Goal: Task Accomplishment & Management: Complete application form

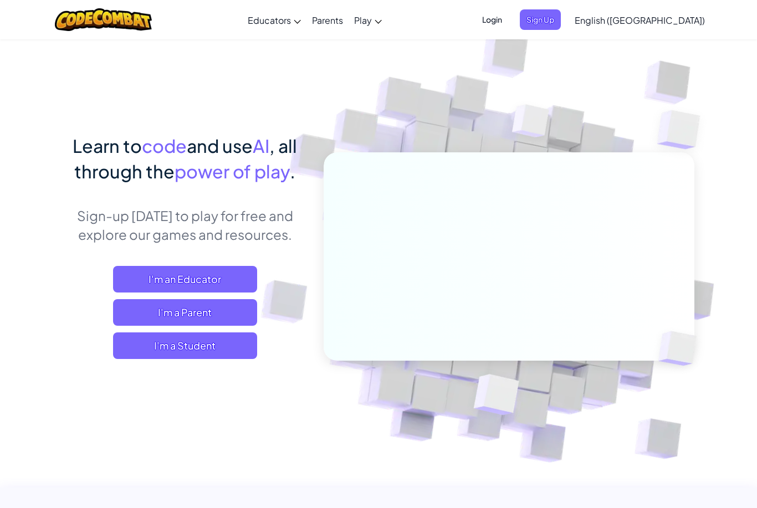
click at [156, 347] on span "I'm a Student" at bounding box center [185, 345] width 144 height 27
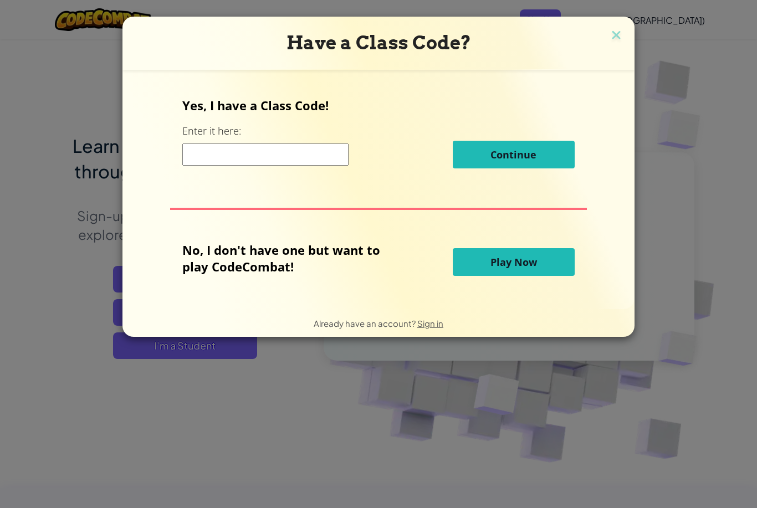
click at [526, 265] on span "Play Now" at bounding box center [513, 261] width 47 height 13
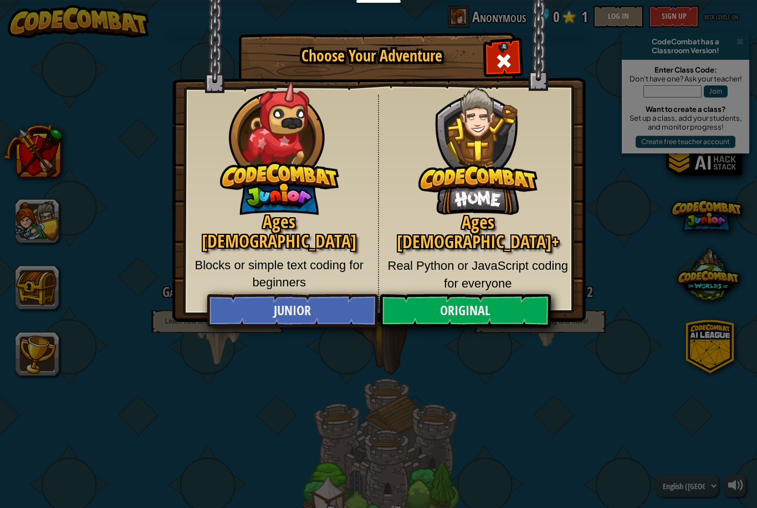
click at [274, 312] on link "Junior" at bounding box center [292, 310] width 171 height 33
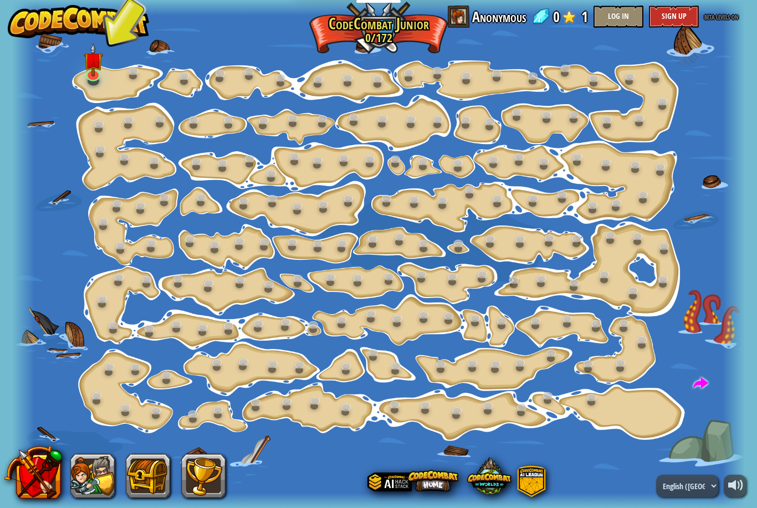
click at [94, 69] on img at bounding box center [93, 59] width 19 height 33
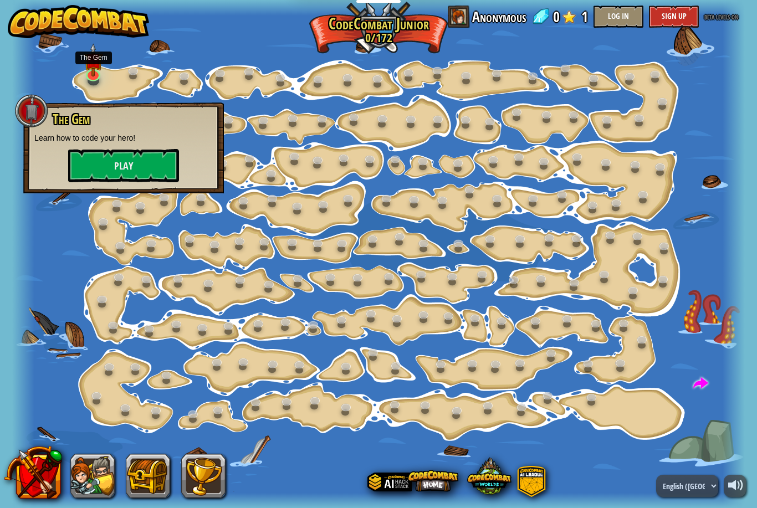
click at [85, 167] on button "Play" at bounding box center [123, 165] width 111 height 33
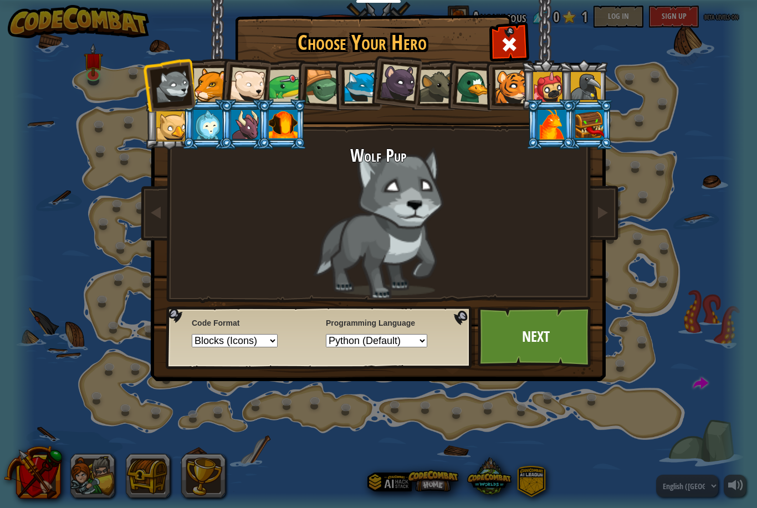
click at [413, 92] on div at bounding box center [398, 82] width 37 height 37
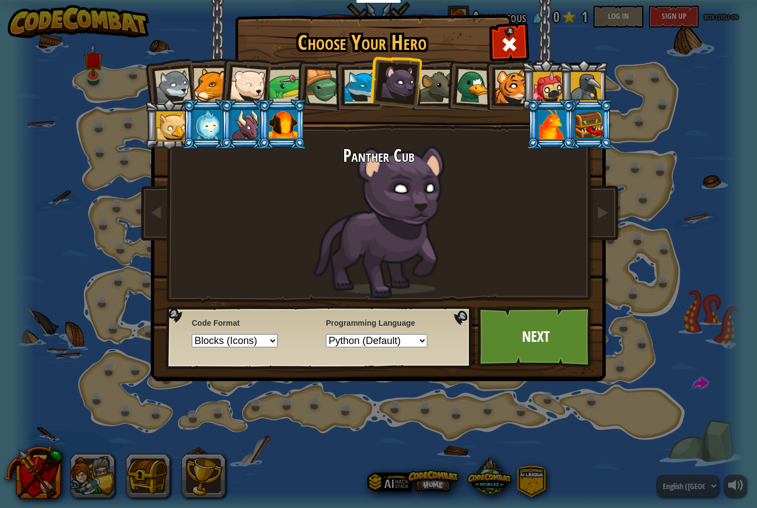
click at [483, 83] on div at bounding box center [474, 87] width 36 height 36
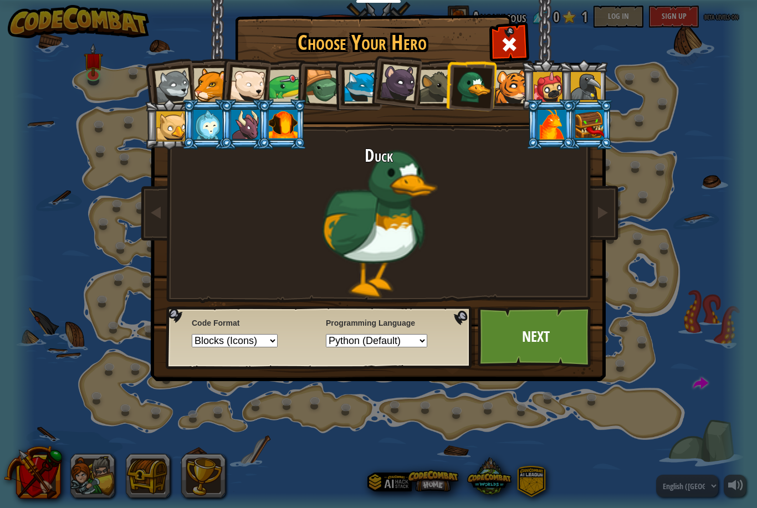
click at [543, 95] on div at bounding box center [548, 87] width 30 height 30
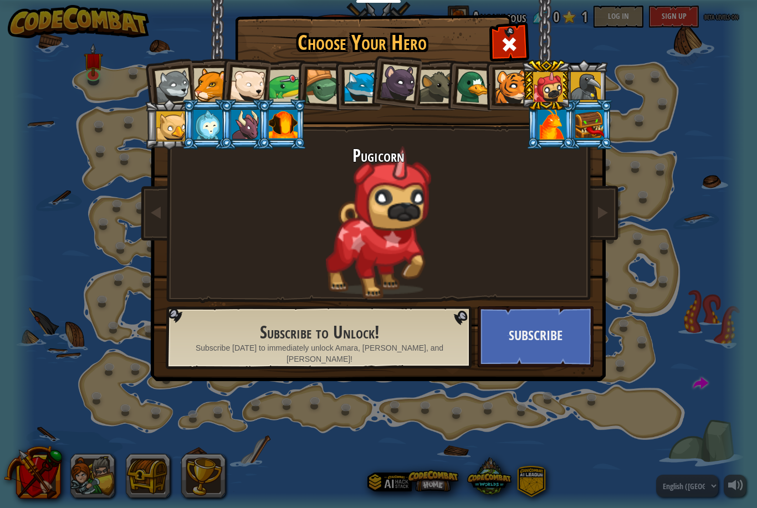
click at [396, 78] on div at bounding box center [398, 82] width 37 height 37
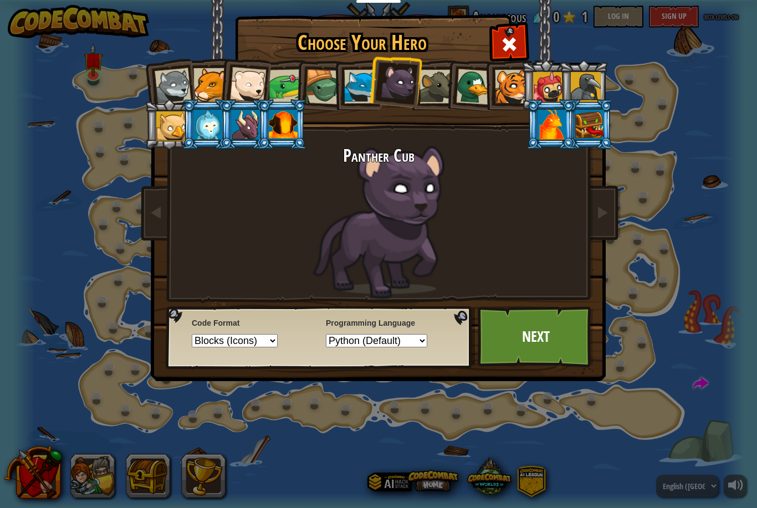
click at [444, 80] on div at bounding box center [436, 87] width 34 height 34
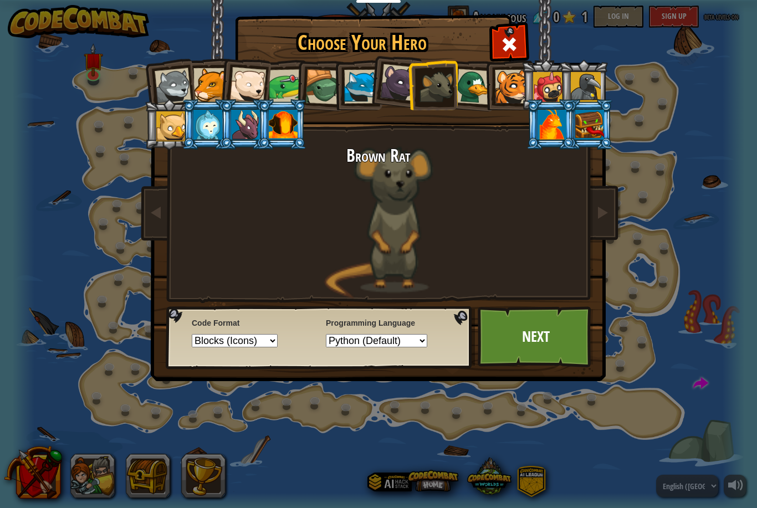
click at [482, 79] on div at bounding box center [474, 87] width 36 height 36
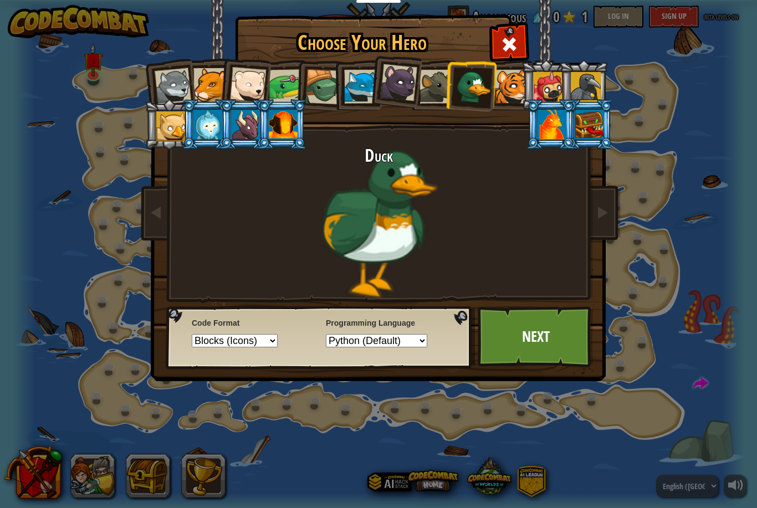
click at [560, 347] on link "Next" at bounding box center [536, 336] width 116 height 61
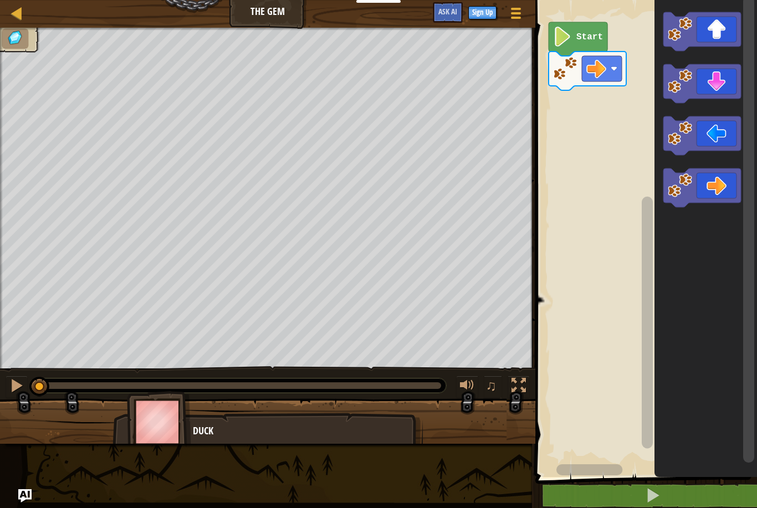
click at [566, 40] on image "Blockly Workspace" at bounding box center [562, 37] width 19 height 20
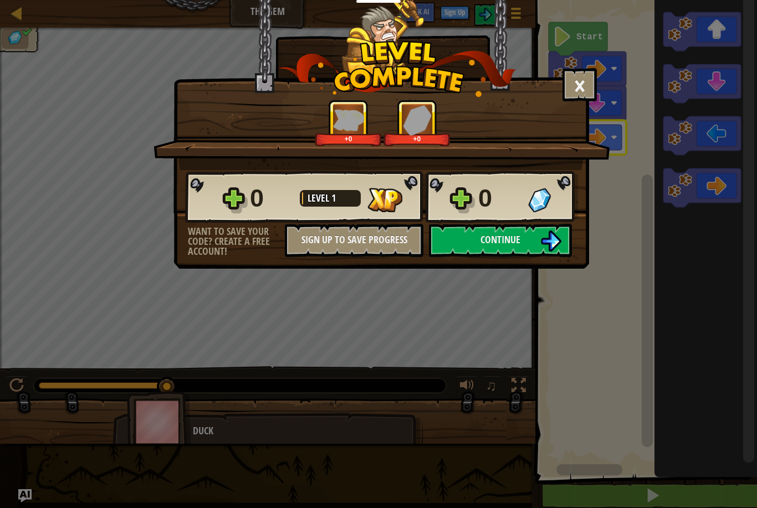
click at [524, 231] on button "Continue" at bounding box center [500, 240] width 143 height 33
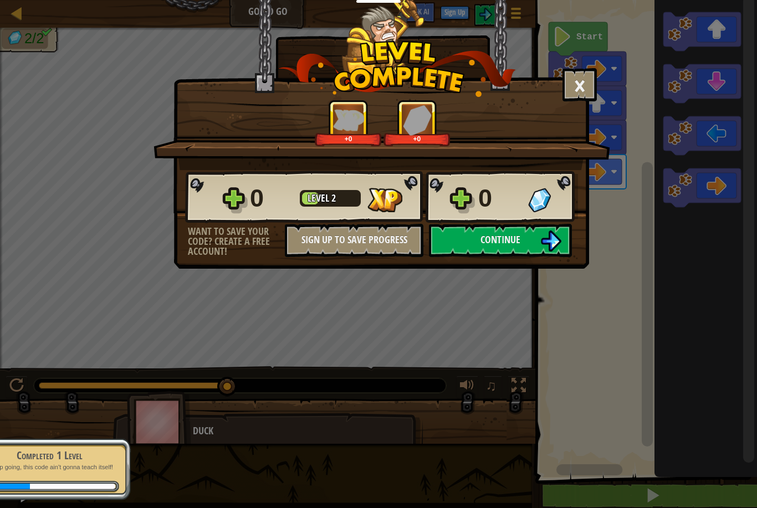
click at [561, 233] on img at bounding box center [550, 240] width 21 height 21
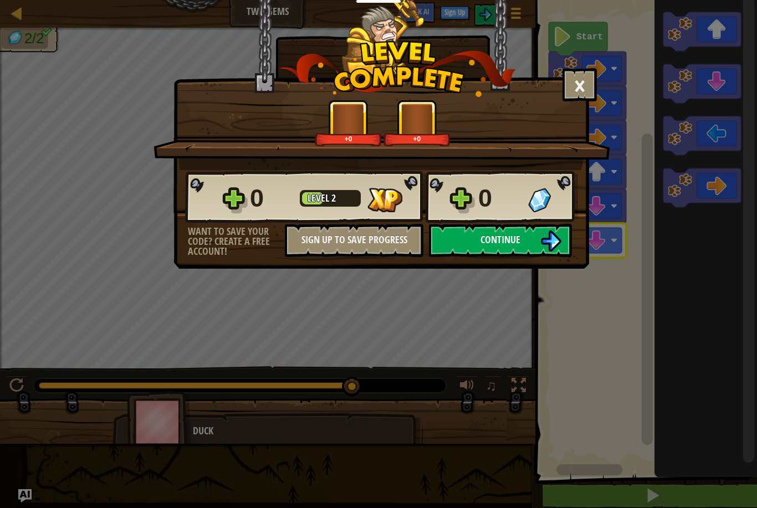
click at [500, 245] on span "Continue" at bounding box center [500, 240] width 40 height 14
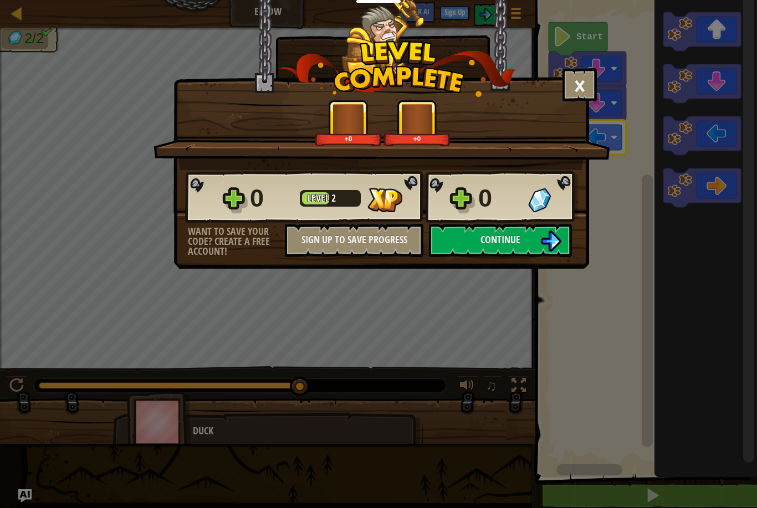
click at [521, 255] on button "Continue" at bounding box center [500, 240] width 143 height 33
click at [527, 247] on button "Continue" at bounding box center [500, 240] width 143 height 33
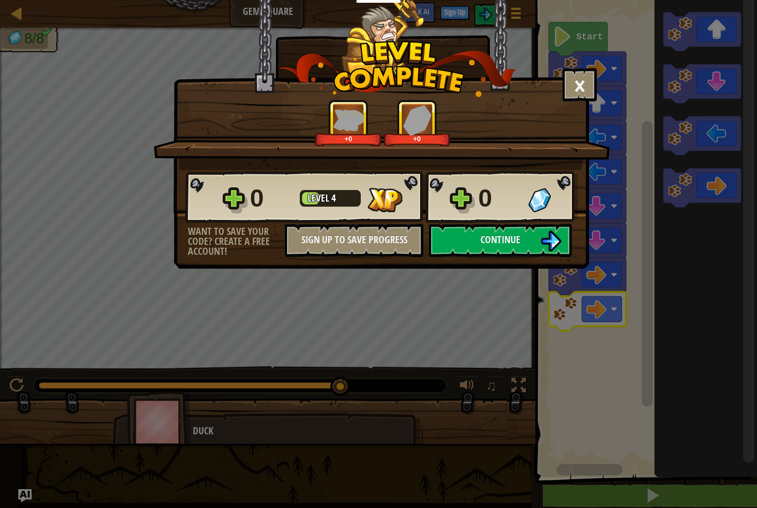
click at [507, 250] on button "Continue" at bounding box center [500, 240] width 143 height 33
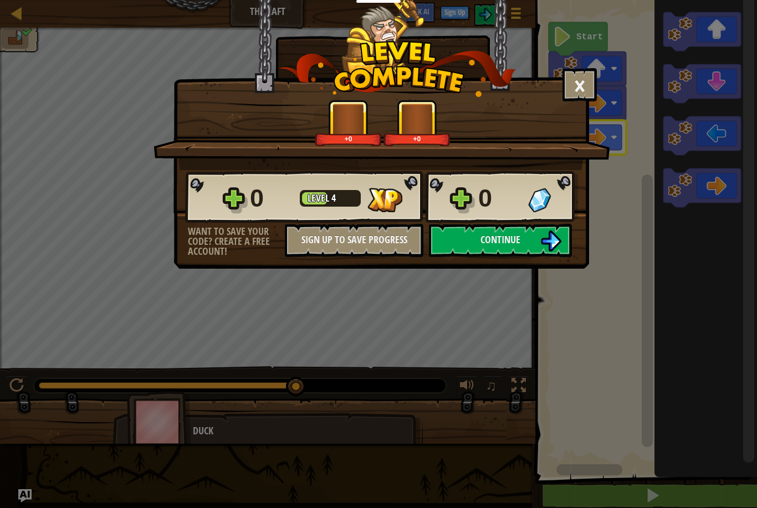
click at [517, 237] on span "Continue" at bounding box center [500, 240] width 40 height 14
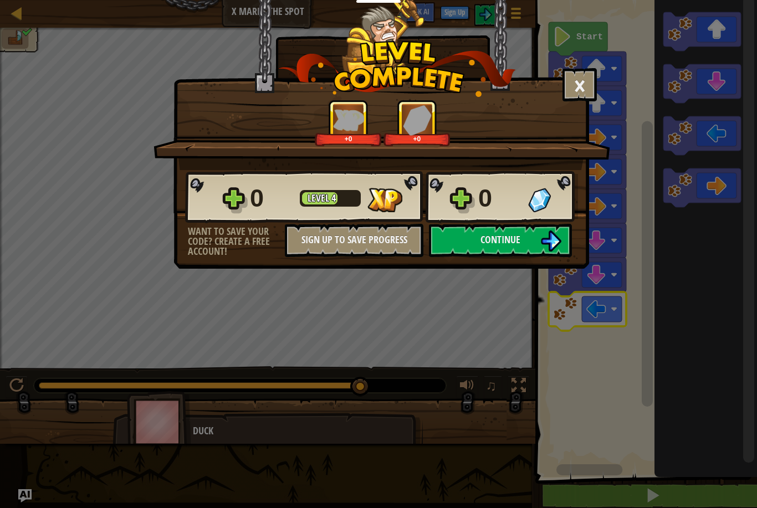
click at [557, 247] on img at bounding box center [550, 240] width 21 height 21
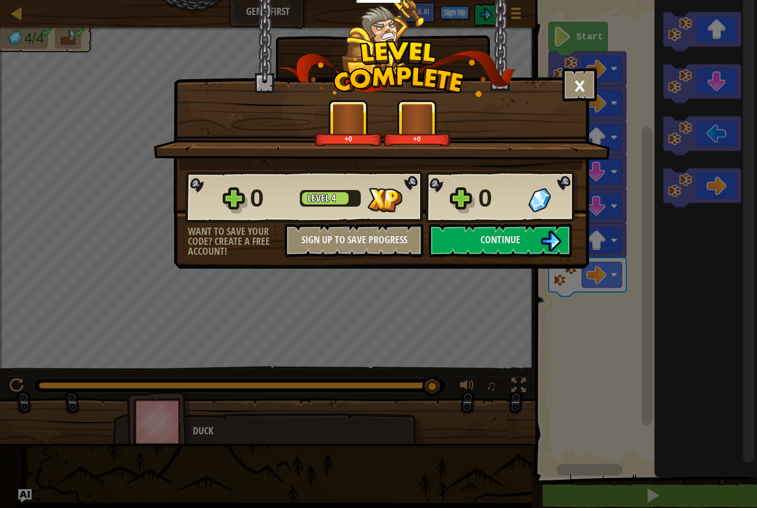
click at [535, 252] on button "Continue" at bounding box center [500, 240] width 143 height 33
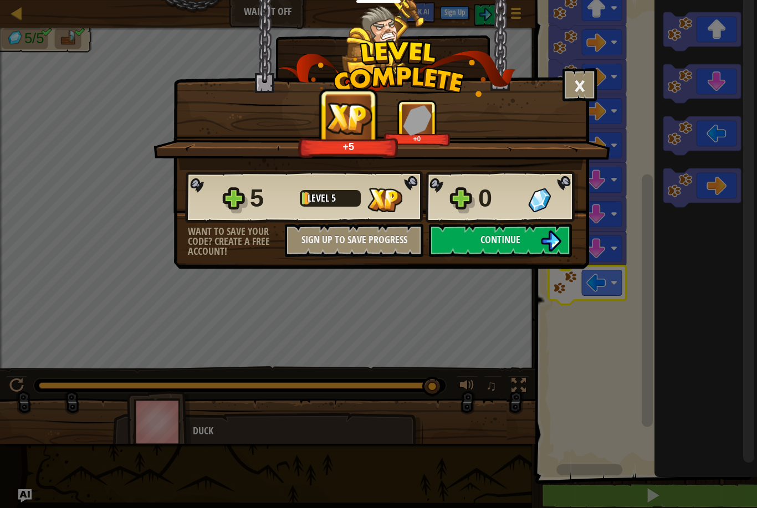
click at [542, 248] on img at bounding box center [550, 240] width 21 height 21
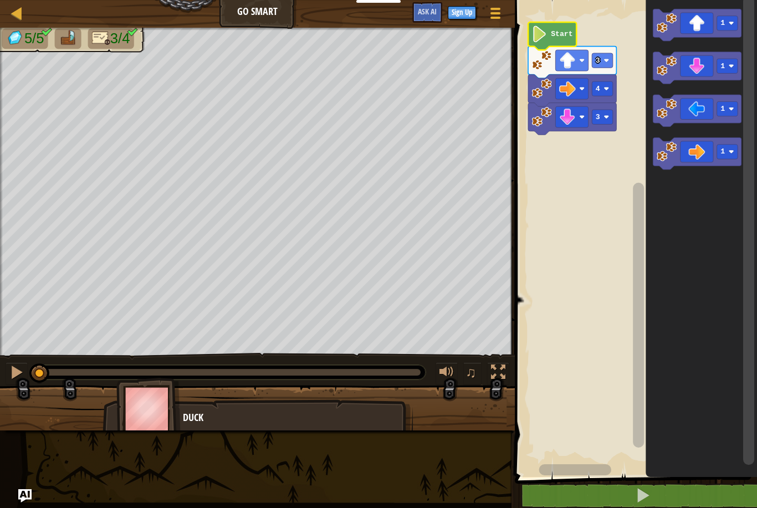
click at [558, 29] on icon "Blockly Workspace" at bounding box center [552, 36] width 48 height 28
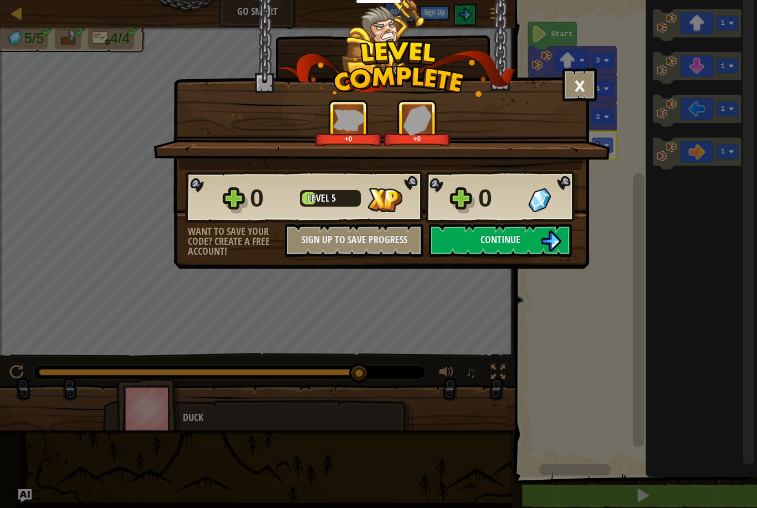
click at [517, 255] on button "Continue" at bounding box center [500, 240] width 143 height 33
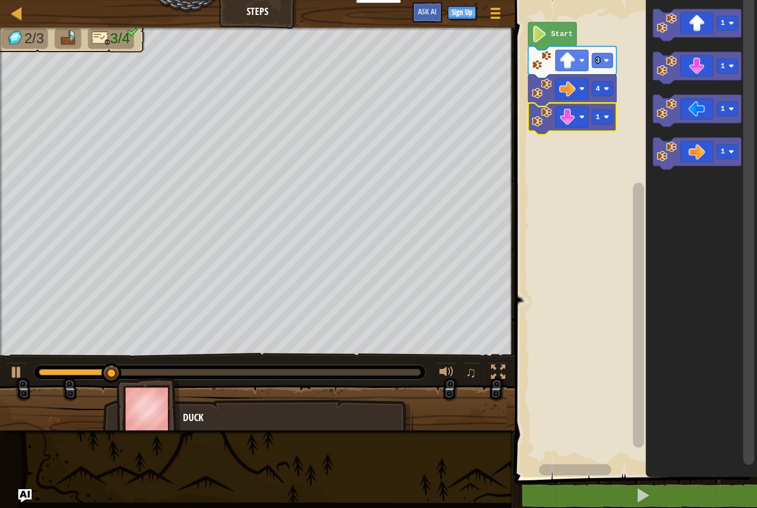
click at [606, 117] on image "Blockly Workspace" at bounding box center [607, 117] width 6 height 6
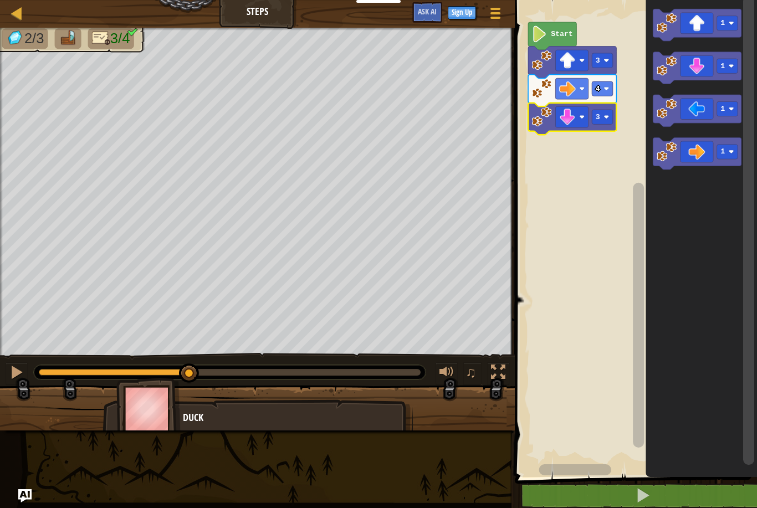
click at [614, 178] on rect "Blockly Workspace" at bounding box center [633, 235] width 245 height 483
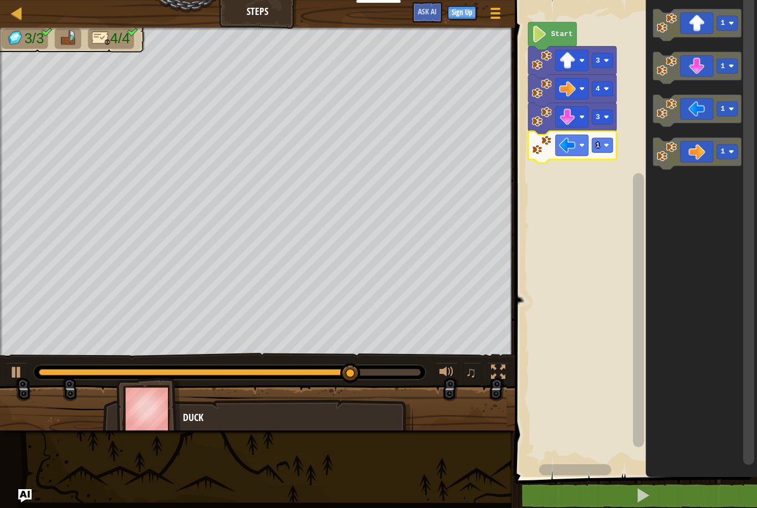
click at [600, 146] on text "1" at bounding box center [598, 145] width 4 height 8
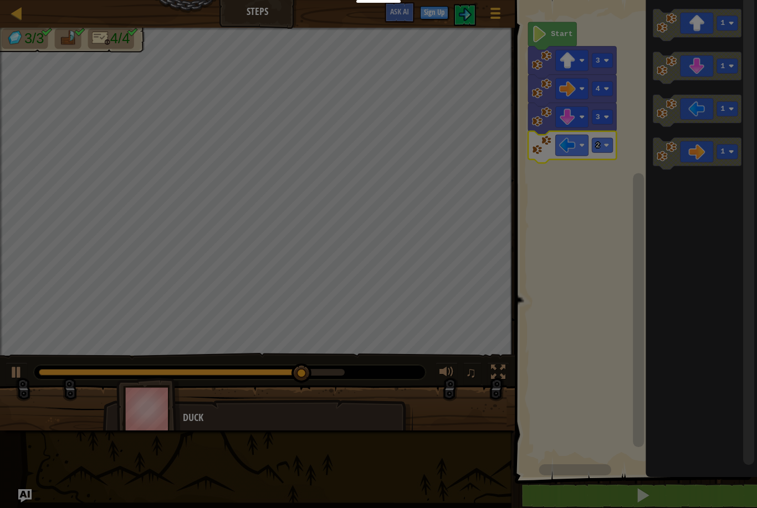
click at [614, 189] on div at bounding box center [378, 254] width 757 height 508
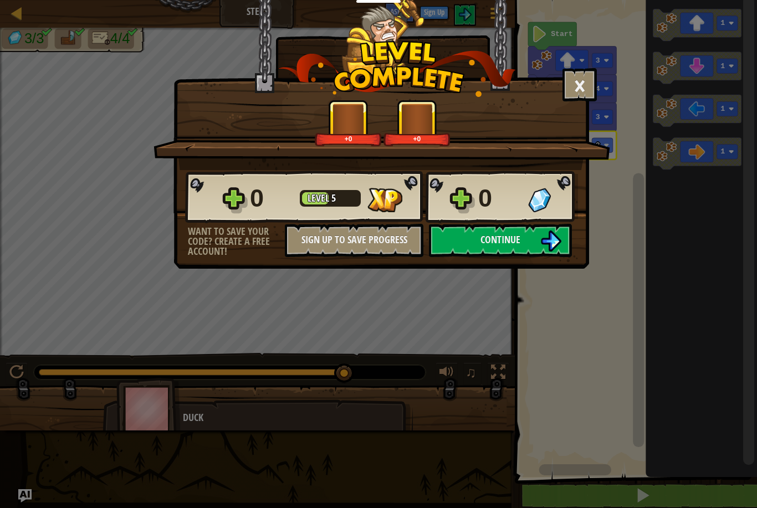
click at [530, 243] on button "Continue" at bounding box center [500, 240] width 143 height 33
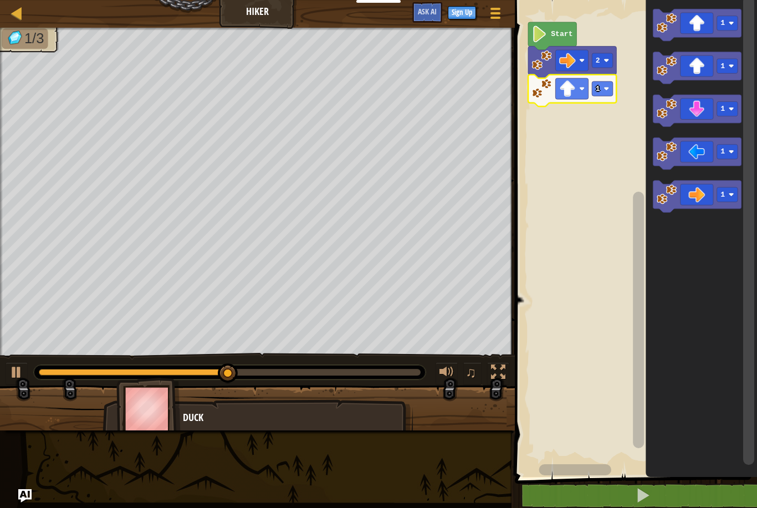
click at [609, 91] on image "Blockly Workspace" at bounding box center [607, 89] width 6 height 6
click at [613, 145] on rect "Blockly Workspace" at bounding box center [633, 235] width 245 height 483
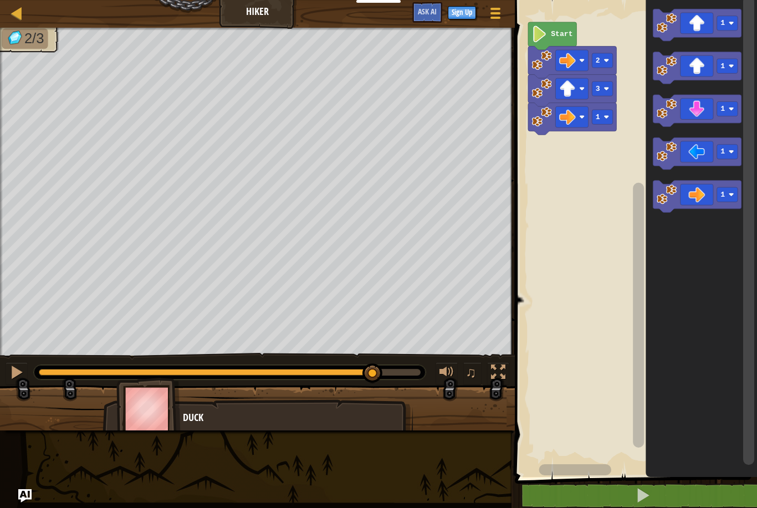
click at [598, 131] on icon "Blockly Workspace" at bounding box center [572, 119] width 88 height 32
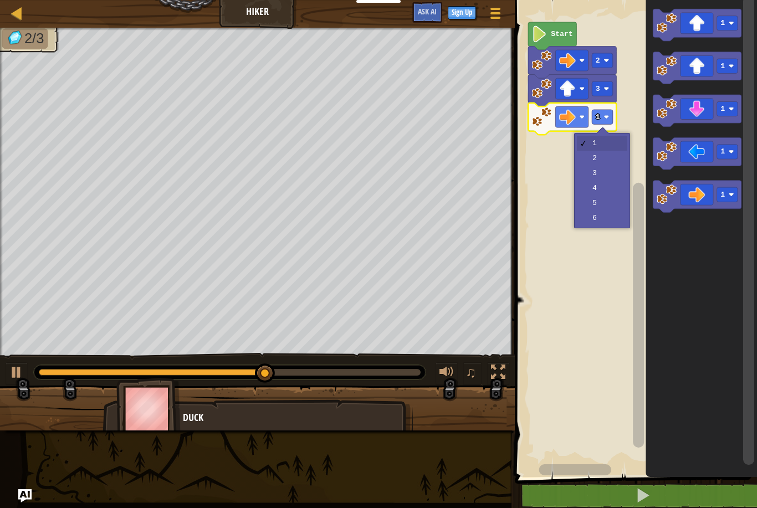
click at [600, 116] on text "1" at bounding box center [598, 117] width 4 height 8
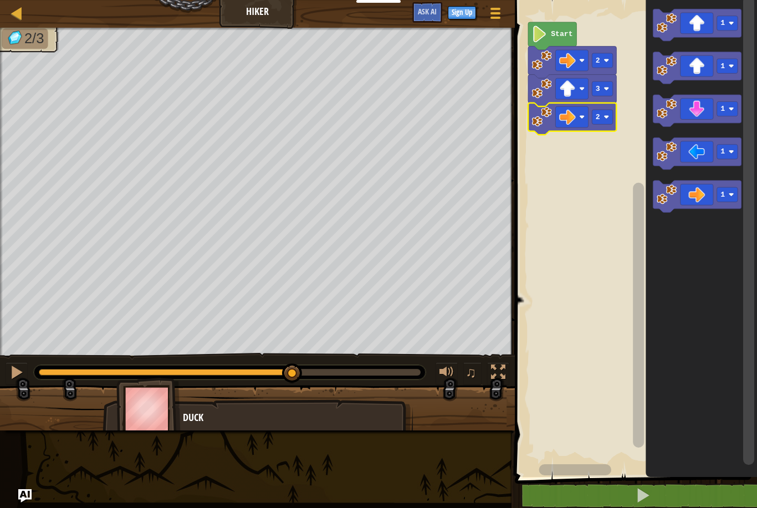
click at [617, 162] on rect "Blockly Workspace" at bounding box center [633, 235] width 245 height 483
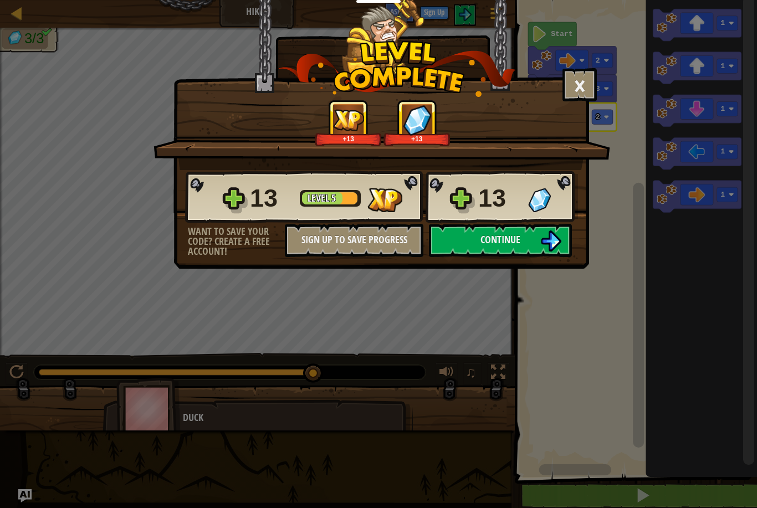
click at [548, 235] on img at bounding box center [550, 240] width 21 height 21
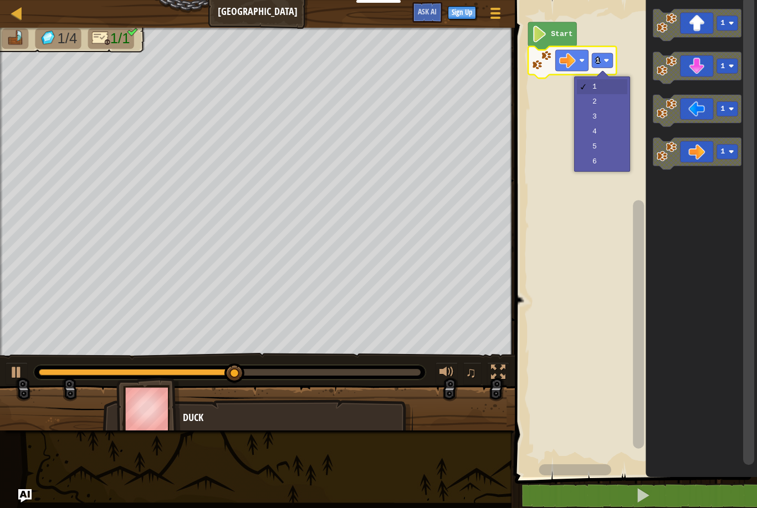
click at [610, 63] on rect "Blockly Workspace" at bounding box center [602, 60] width 21 height 14
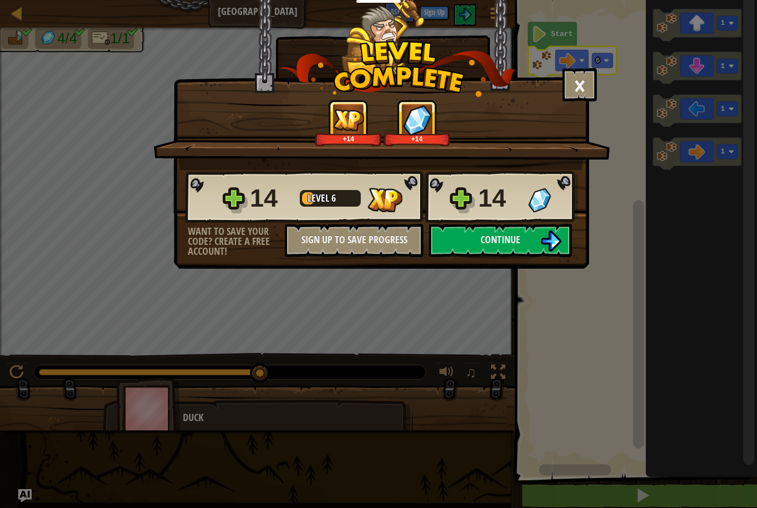
click at [510, 245] on span "Continue" at bounding box center [500, 240] width 40 height 14
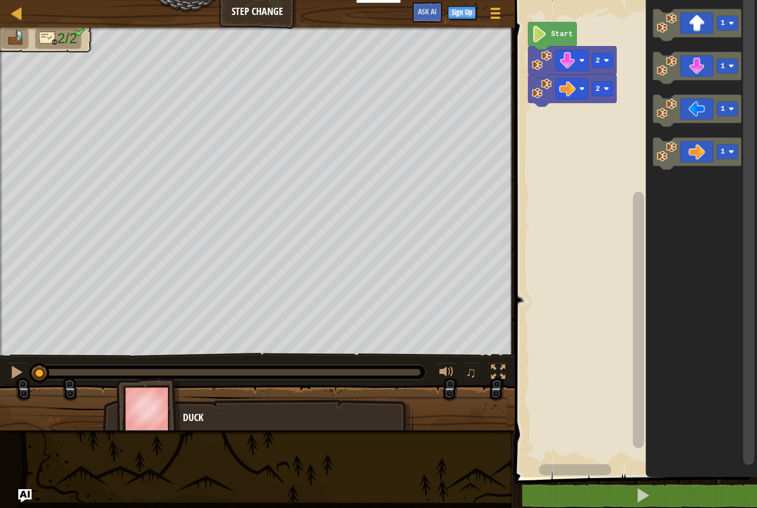
click at [606, 91] on image "Blockly Workspace" at bounding box center [607, 89] width 6 height 6
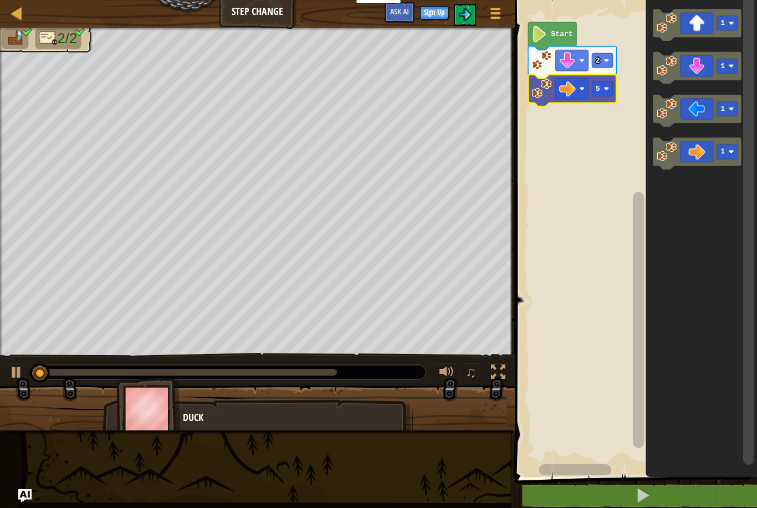
click at [609, 176] on rect "Blockly Workspace" at bounding box center [633, 235] width 245 height 483
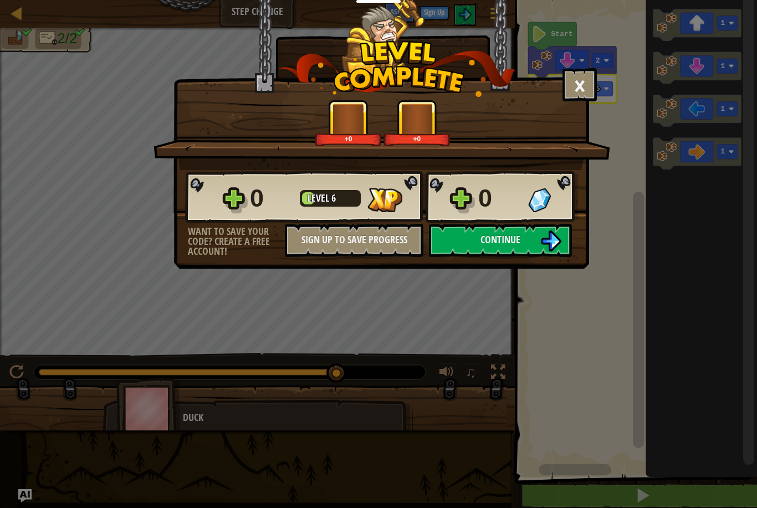
click at [527, 235] on button "Continue" at bounding box center [500, 240] width 143 height 33
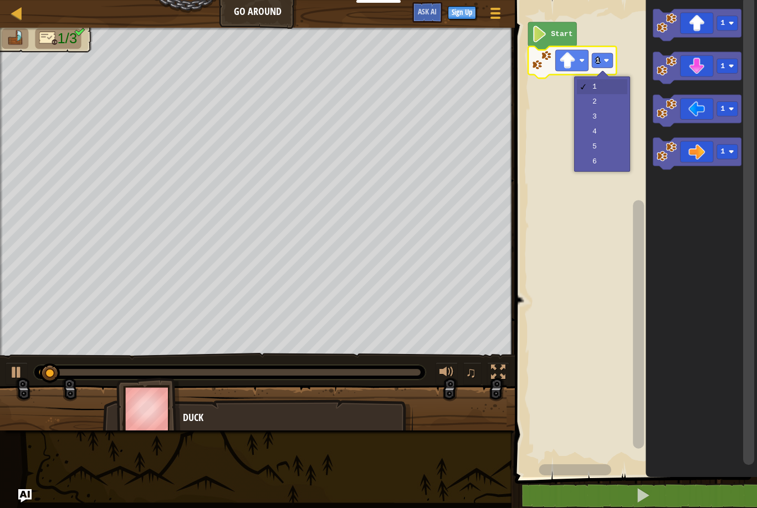
click at [604, 59] on image "Blockly Workspace" at bounding box center [607, 61] width 6 height 6
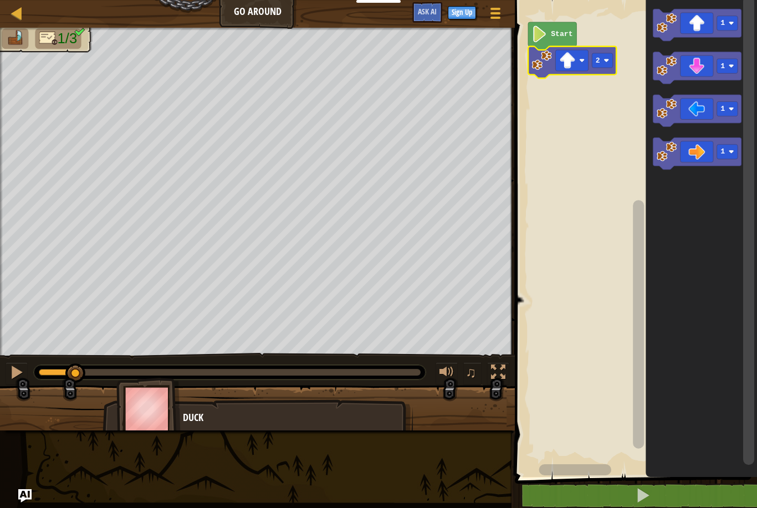
click at [614, 104] on rect "Blockly Workspace" at bounding box center [633, 235] width 245 height 483
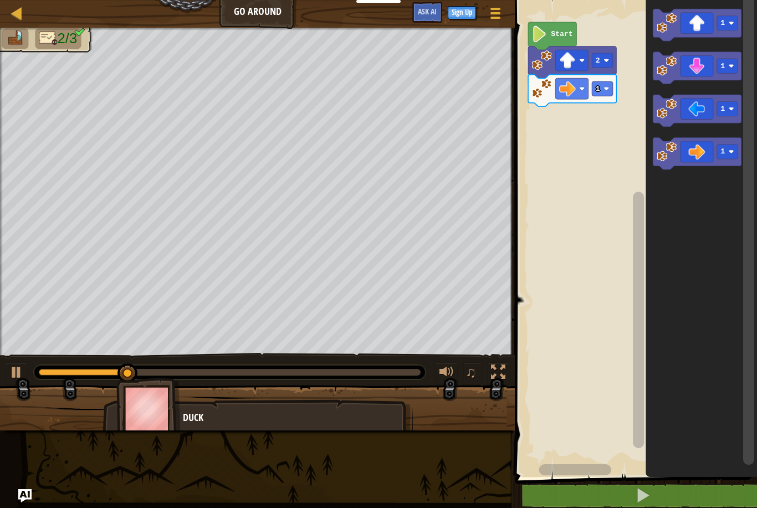
click at [598, 89] on text "1" at bounding box center [598, 89] width 4 height 8
click at [614, 151] on rect "Blockly Workspace" at bounding box center [633, 235] width 245 height 483
click at [733, 25] on image "Blockly Workspace" at bounding box center [732, 23] width 6 height 6
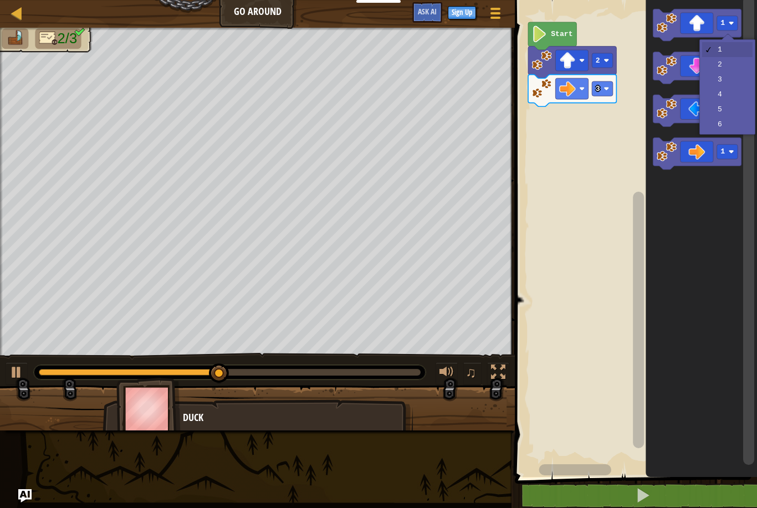
click at [597, 218] on rect "Blockly Workspace" at bounding box center [633, 235] width 245 height 483
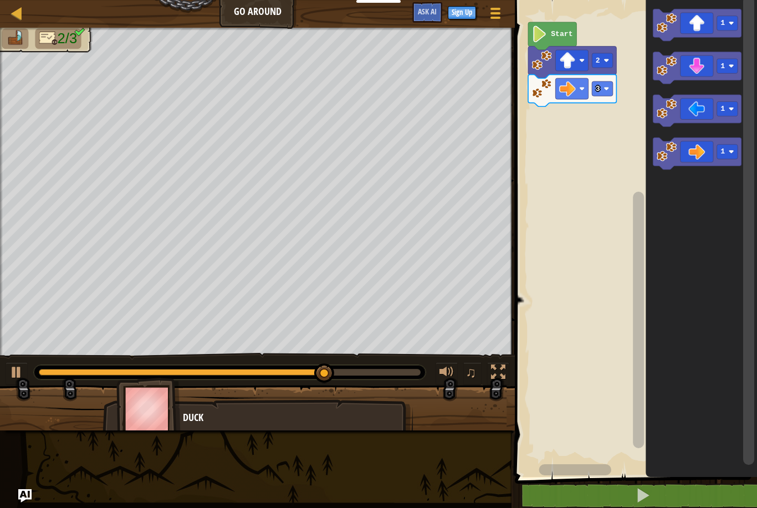
click at [719, 78] on icon "Blockly Workspace" at bounding box center [697, 68] width 88 height 32
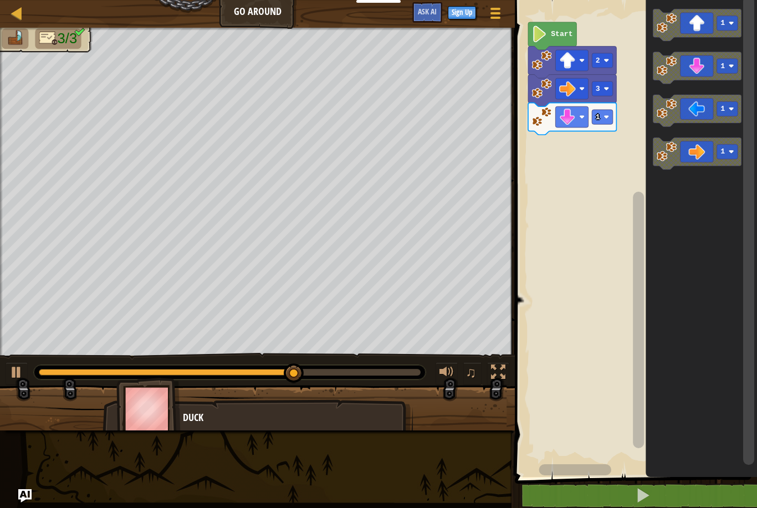
click at [598, 120] on text "1" at bounding box center [598, 117] width 4 height 8
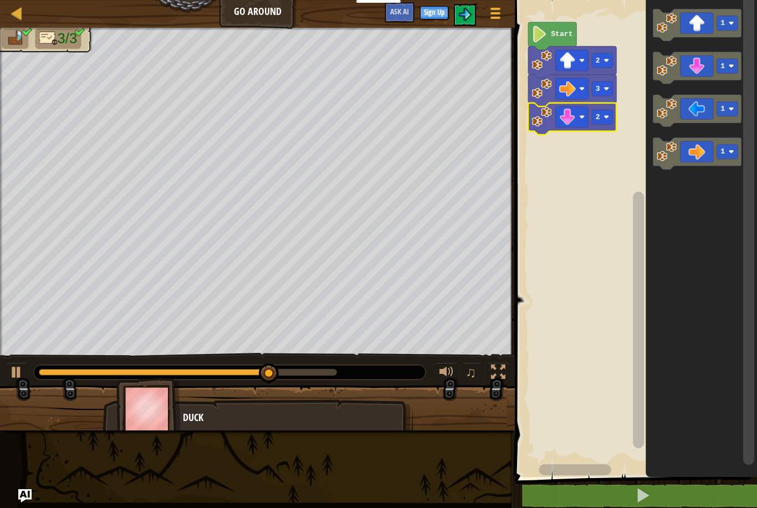
click at [613, 163] on rect "Blockly Workspace" at bounding box center [633, 235] width 245 height 483
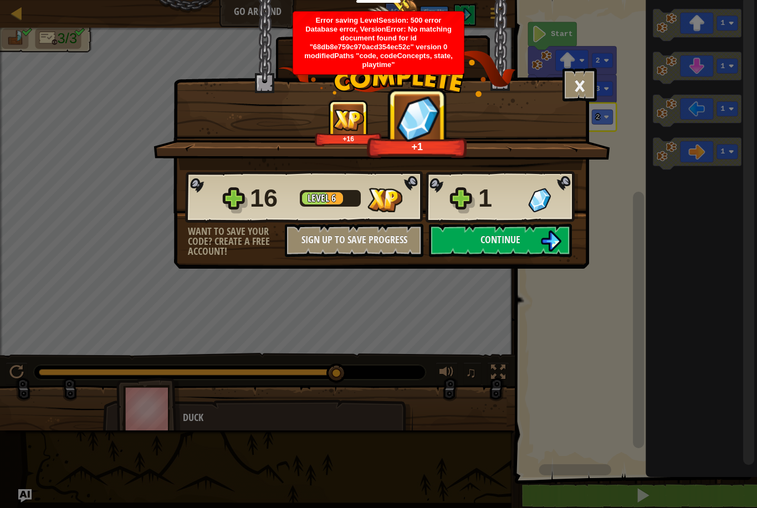
click at [546, 243] on img at bounding box center [550, 240] width 21 height 21
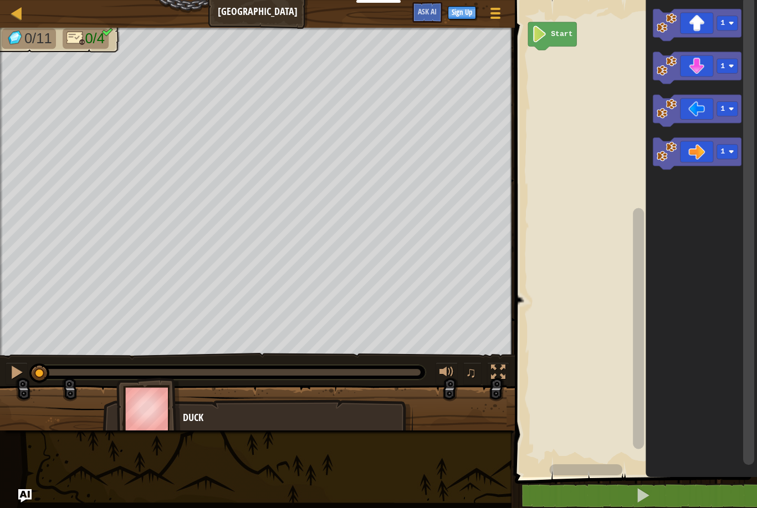
click at [721, 29] on rect "Blockly Workspace" at bounding box center [727, 23] width 21 height 14
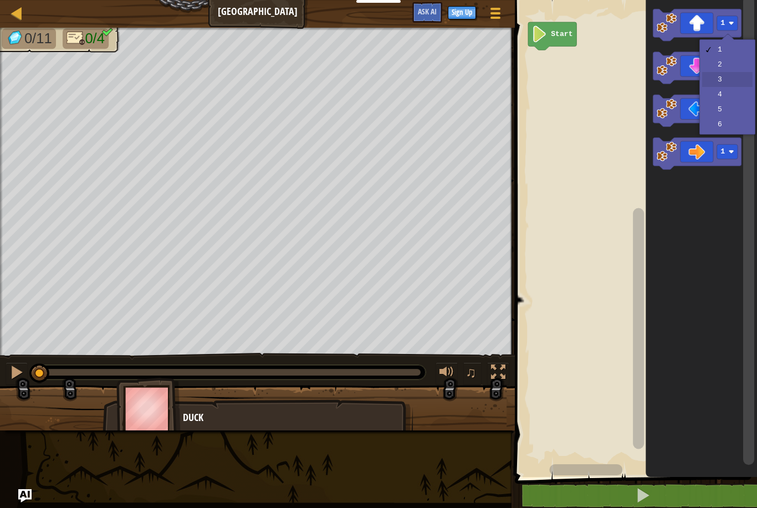
click at [730, 82] on rect "Blockly Workspace" at bounding box center [697, 68] width 88 height 32
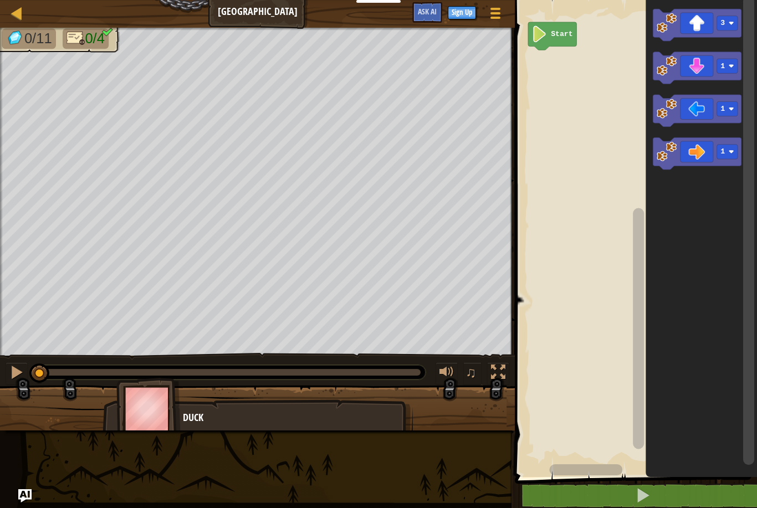
click at [725, 105] on text "1" at bounding box center [723, 109] width 4 height 8
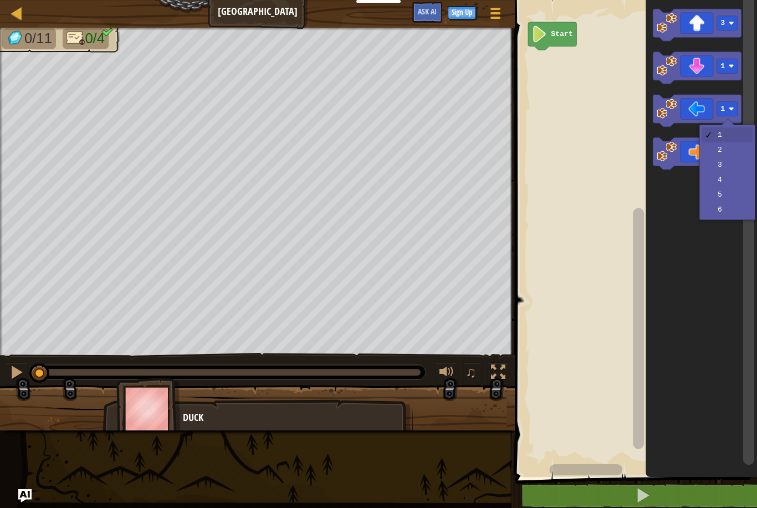
click at [671, 225] on icon "Blockly Workspace" at bounding box center [701, 235] width 111 height 483
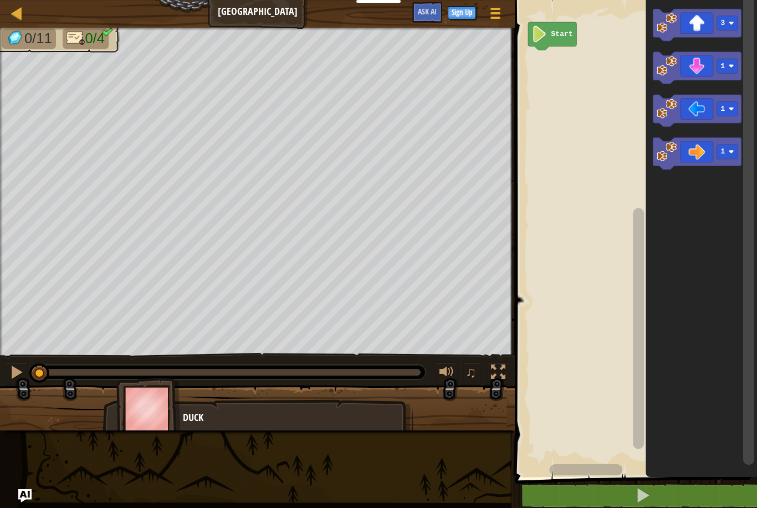
click at [731, 155] on rect "Blockly Workspace" at bounding box center [727, 152] width 21 height 14
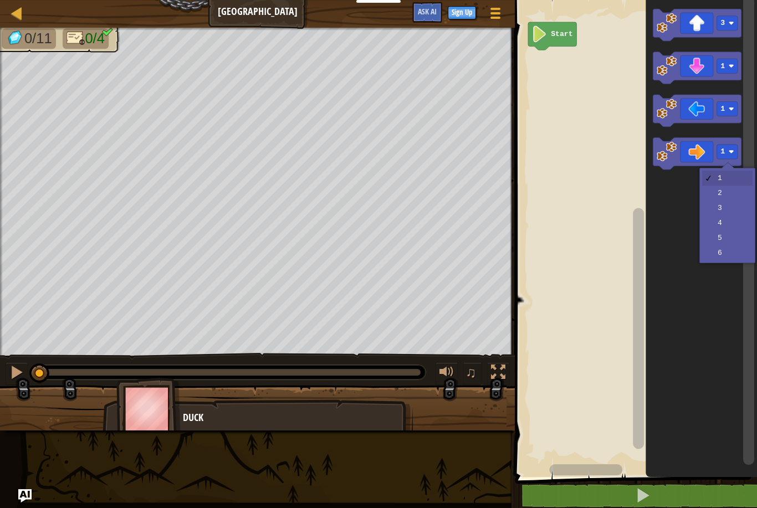
click at [738, 211] on icon "Blockly Workspace" at bounding box center [701, 235] width 111 height 483
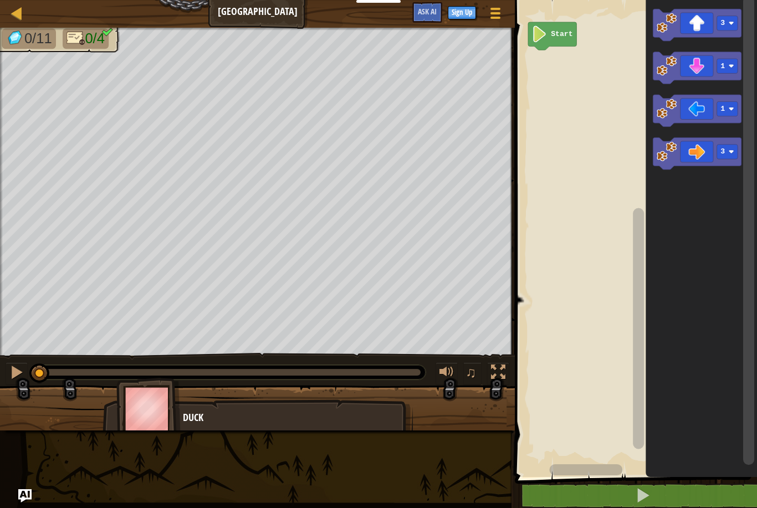
click at [726, 68] on rect "Blockly Workspace" at bounding box center [727, 66] width 21 height 14
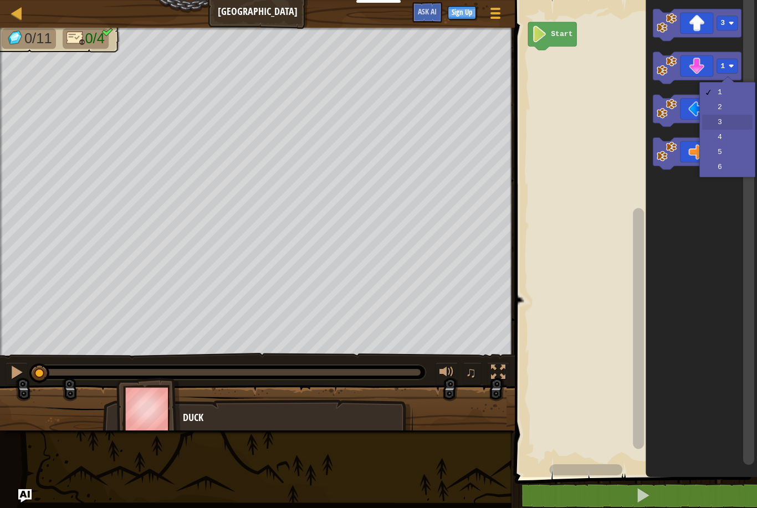
click at [733, 126] on rect "Blockly Workspace" at bounding box center [697, 111] width 88 height 32
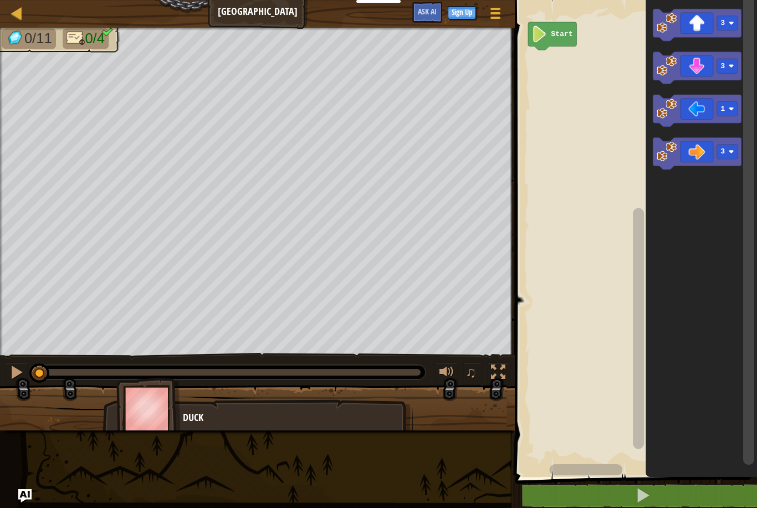
click at [729, 105] on rect "Blockly Workspace" at bounding box center [727, 108] width 21 height 14
click at [731, 168] on rect "Blockly Workspace" at bounding box center [697, 153] width 88 height 32
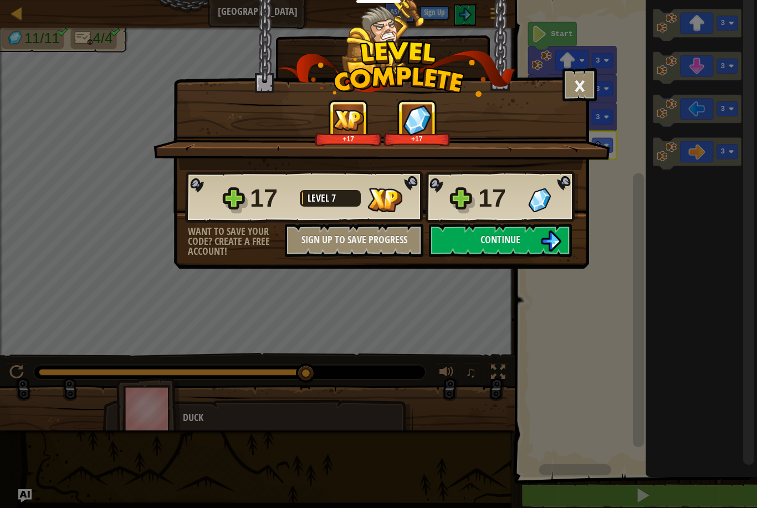
click at [529, 245] on button "Continue" at bounding box center [500, 240] width 143 height 33
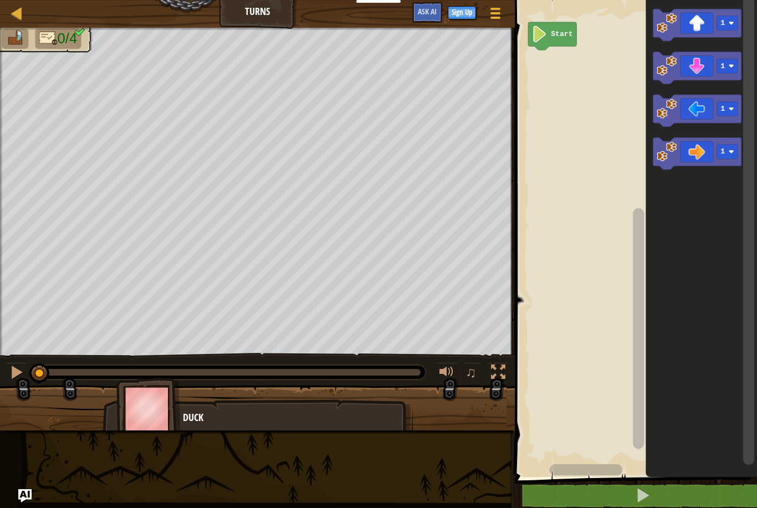
click at [726, 110] on rect "Blockly Workspace" at bounding box center [727, 108] width 21 height 14
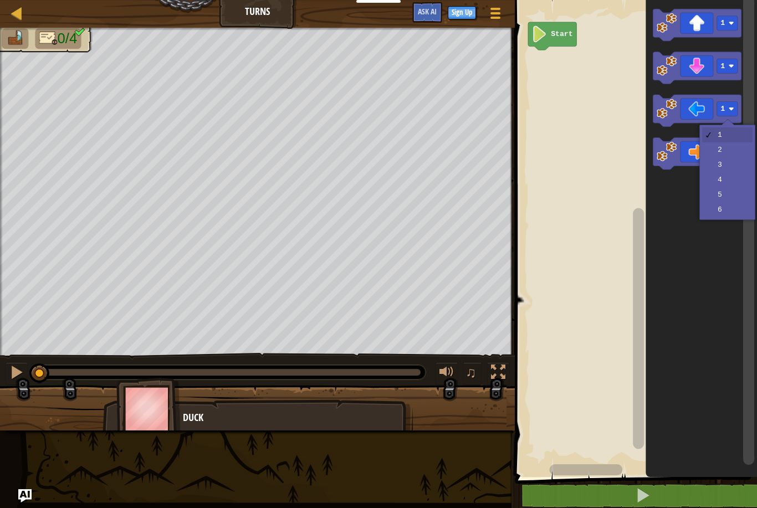
click at [733, 148] on rect "Blockly Workspace" at bounding box center [727, 152] width 21 height 14
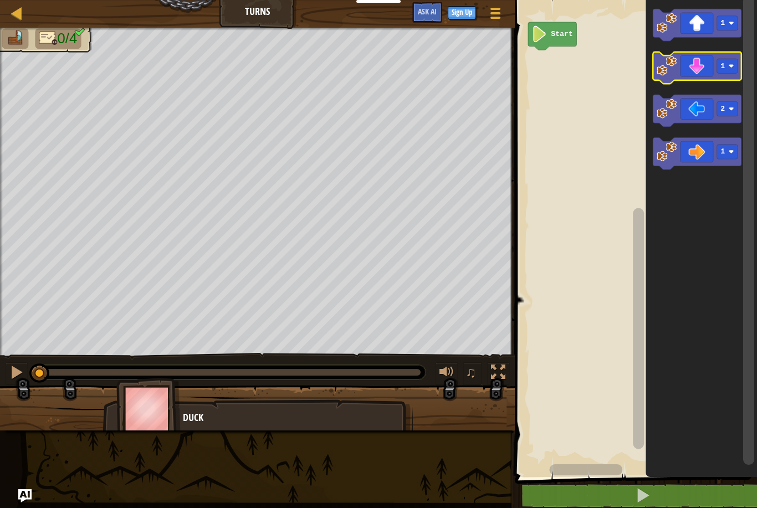
click at [719, 75] on icon "Blockly Workspace" at bounding box center [697, 68] width 88 height 32
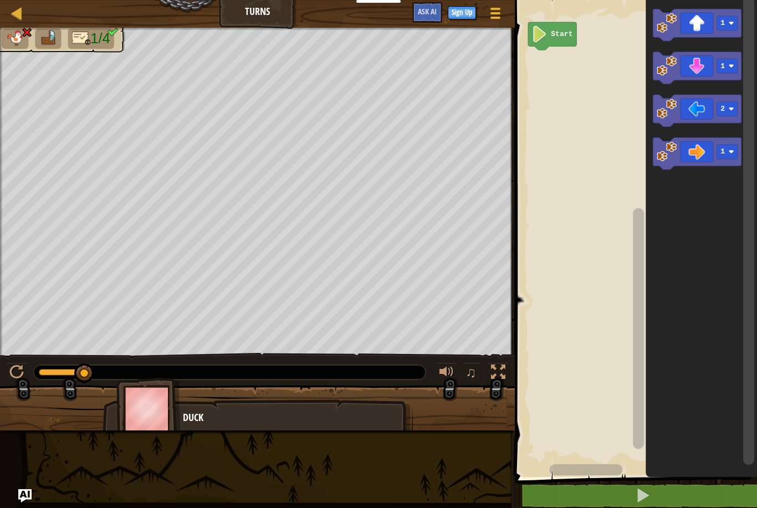
click at [567, 37] on text "Start" at bounding box center [562, 34] width 22 height 8
click at [161, 411] on img at bounding box center [148, 408] width 64 height 61
click at [16, 375] on div at bounding box center [16, 372] width 14 height 14
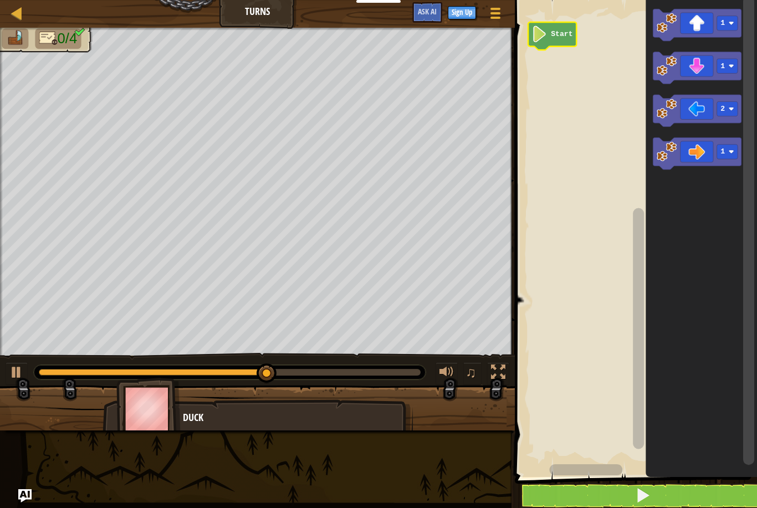
click at [726, 66] on rect "Blockly Workspace" at bounding box center [727, 66] width 21 height 14
click at [734, 111] on image "Blockly Workspace" at bounding box center [732, 109] width 6 height 6
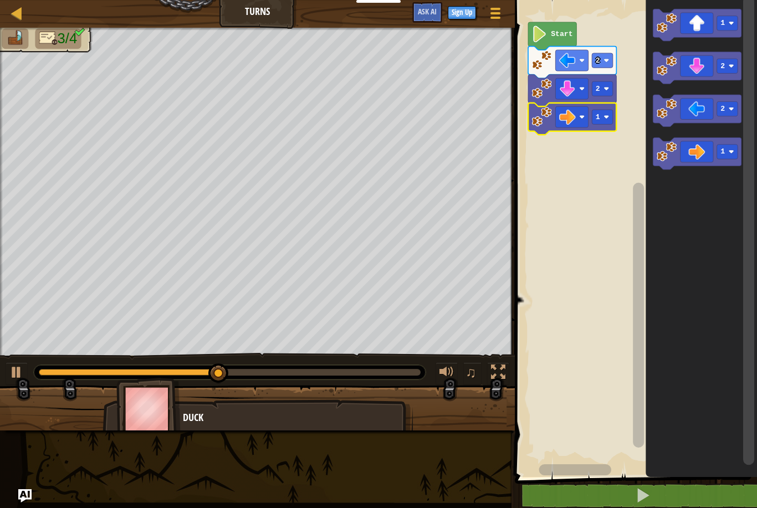
click at [604, 119] on image "Blockly Workspace" at bounding box center [607, 117] width 6 height 6
click at [614, 190] on rect "Blockly Workspace" at bounding box center [633, 235] width 245 height 483
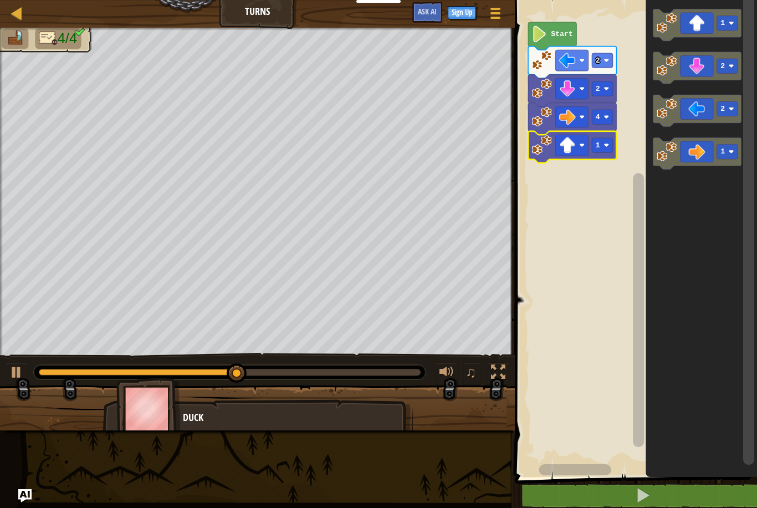
click at [607, 148] on rect "Blockly Workspace" at bounding box center [602, 145] width 21 height 14
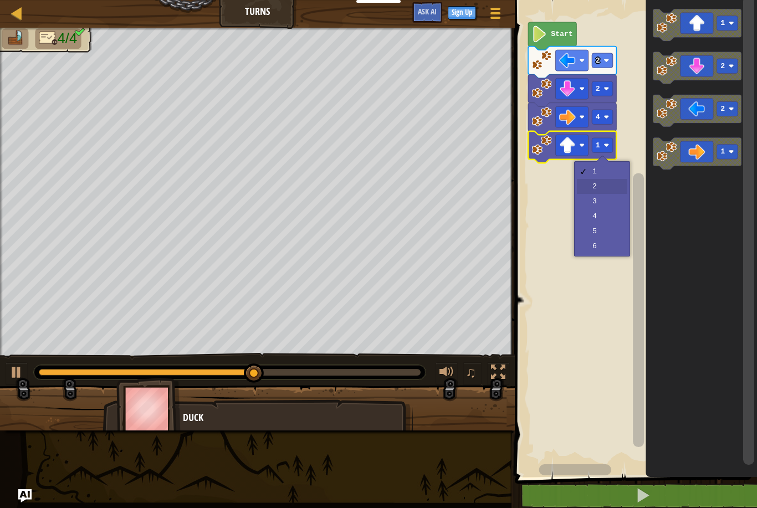
click at [614, 192] on rect "Blockly Workspace" at bounding box center [633, 235] width 245 height 483
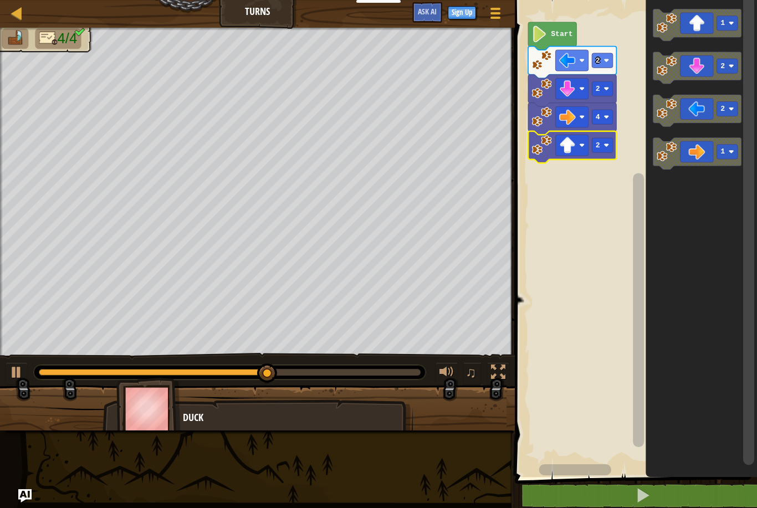
click at [609, 147] on image "Blockly Workspace" at bounding box center [607, 145] width 6 height 6
click at [616, 208] on rect "Blockly Workspace" at bounding box center [633, 235] width 245 height 483
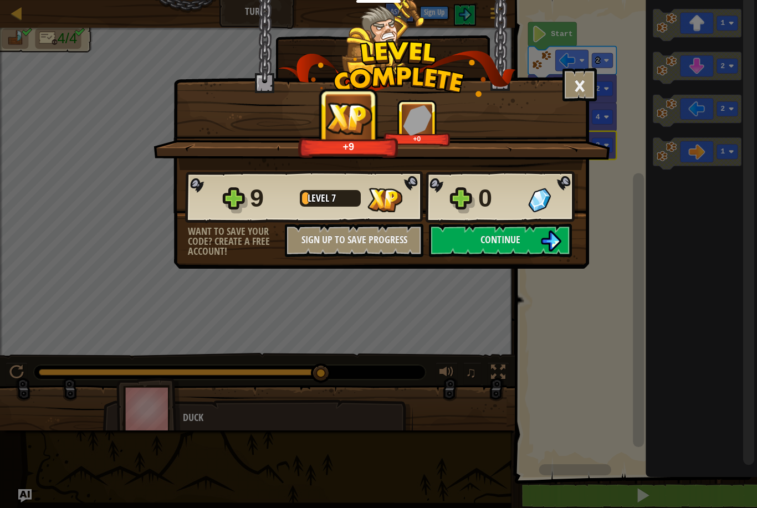
click at [519, 237] on span "Continue" at bounding box center [500, 240] width 40 height 14
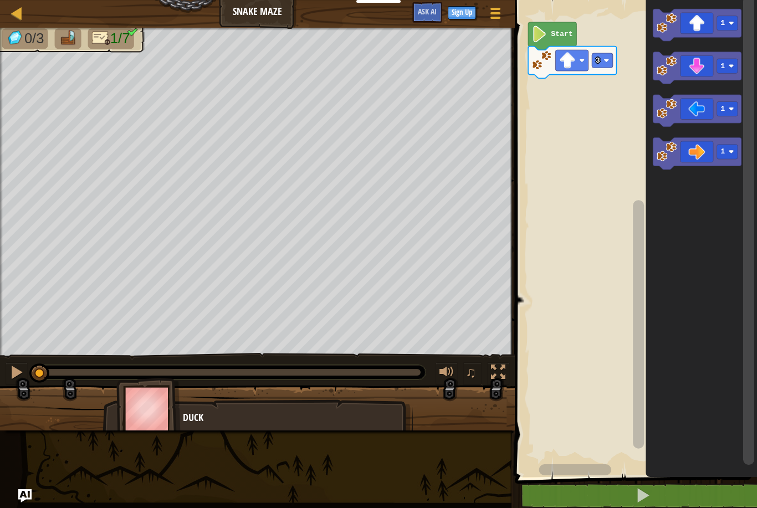
click at [728, 151] on rect "Blockly Workspace" at bounding box center [727, 152] width 21 height 14
click at [734, 208] on icon "Blockly Workspace" at bounding box center [701, 235] width 111 height 483
click at [732, 70] on rect "Blockly Workspace" at bounding box center [727, 66] width 21 height 14
click at [693, 213] on icon "Blockly Workspace" at bounding box center [701, 235] width 111 height 483
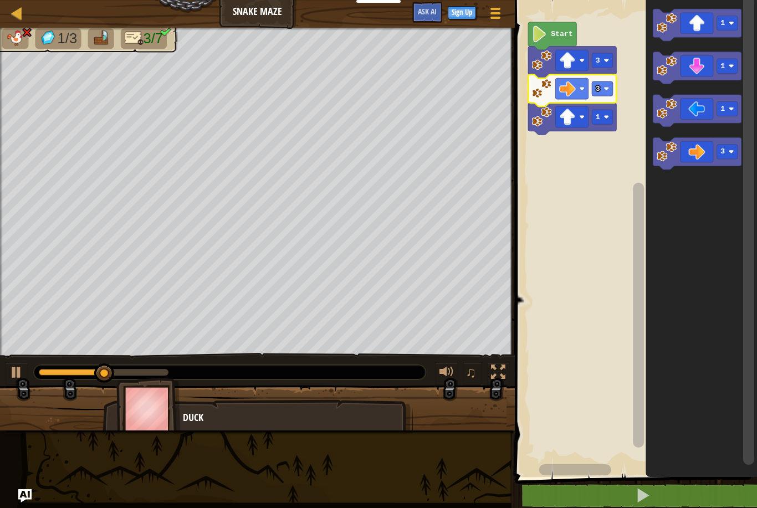
click at [602, 83] on rect "Blockly Workspace" at bounding box center [602, 88] width 21 height 14
click at [597, 131] on icon "Blockly Workspace" at bounding box center [572, 119] width 88 height 32
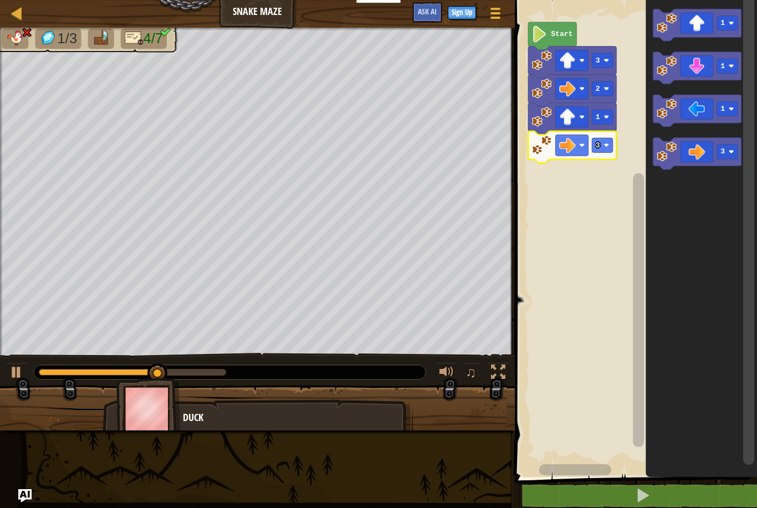
click at [602, 145] on rect "Blockly Workspace" at bounding box center [602, 145] width 21 height 14
click at [609, 189] on rect "Blockly Workspace" at bounding box center [633, 235] width 245 height 483
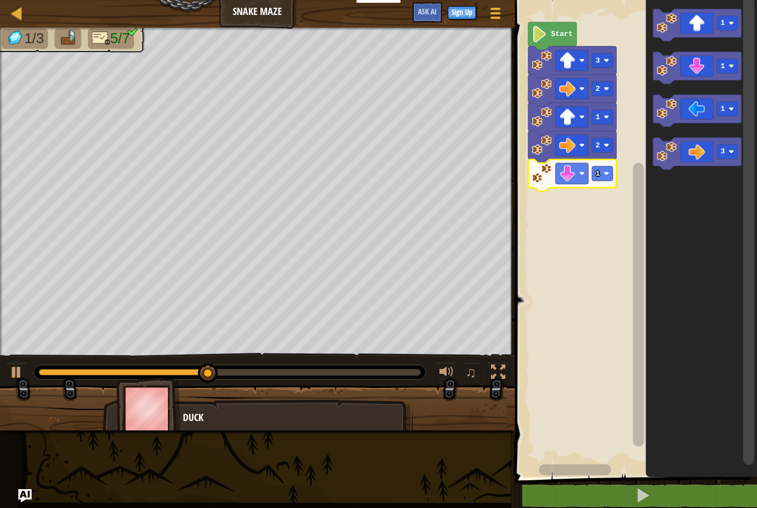
click at [599, 177] on text "1" at bounding box center [598, 174] width 4 height 8
click at [610, 220] on rect "Blockly Workspace" at bounding box center [633, 235] width 245 height 483
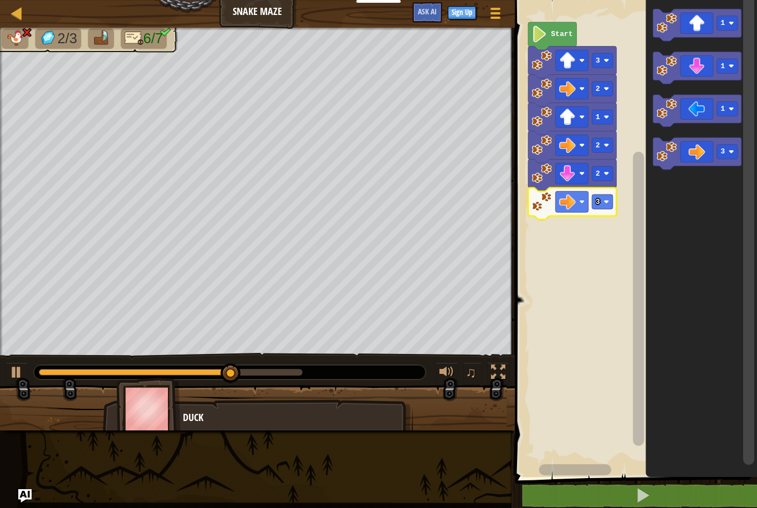
click at [599, 203] on text "3" at bounding box center [598, 202] width 4 height 8
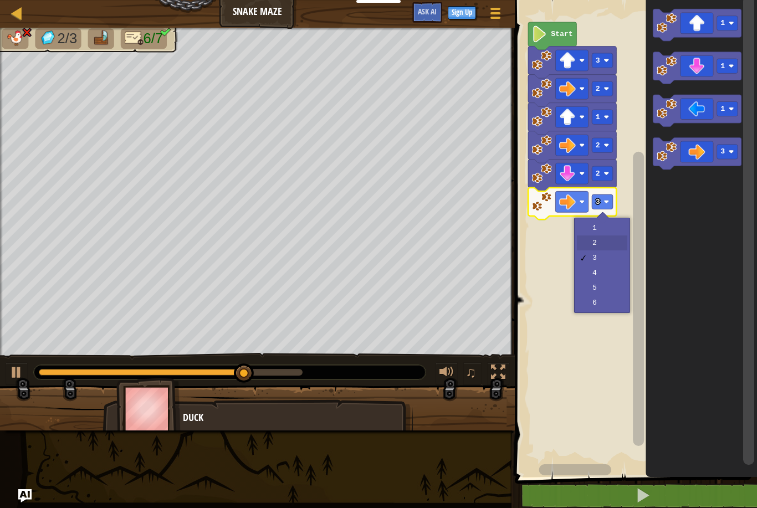
click at [611, 244] on rect "Blockly Workspace" at bounding box center [633, 235] width 245 height 483
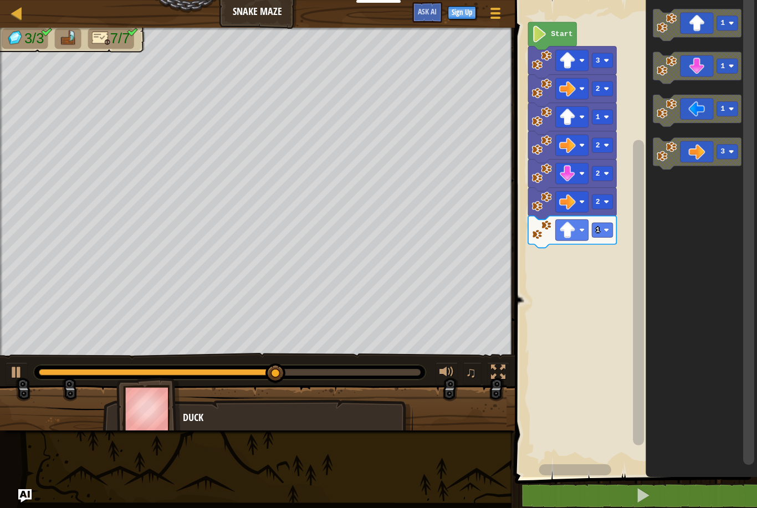
click at [609, 235] on rect "Blockly Workspace" at bounding box center [602, 230] width 21 height 14
click at [611, 290] on rect "Blockly Workspace" at bounding box center [633, 235] width 245 height 483
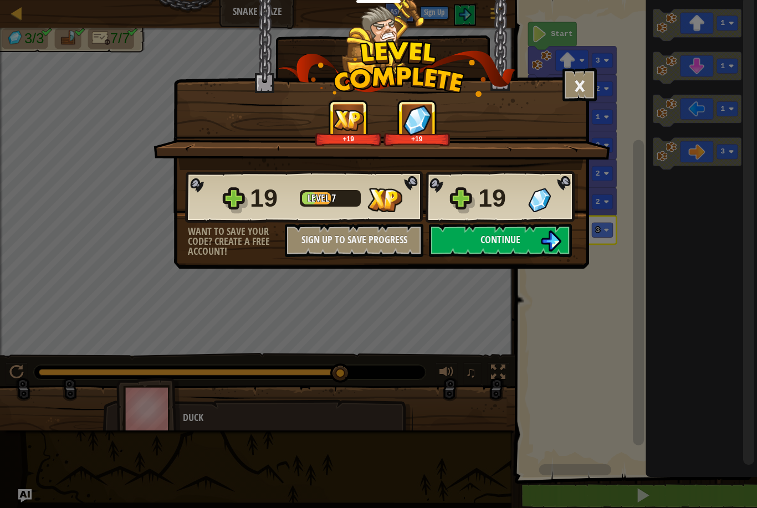
click at [517, 240] on span "Continue" at bounding box center [500, 240] width 40 height 14
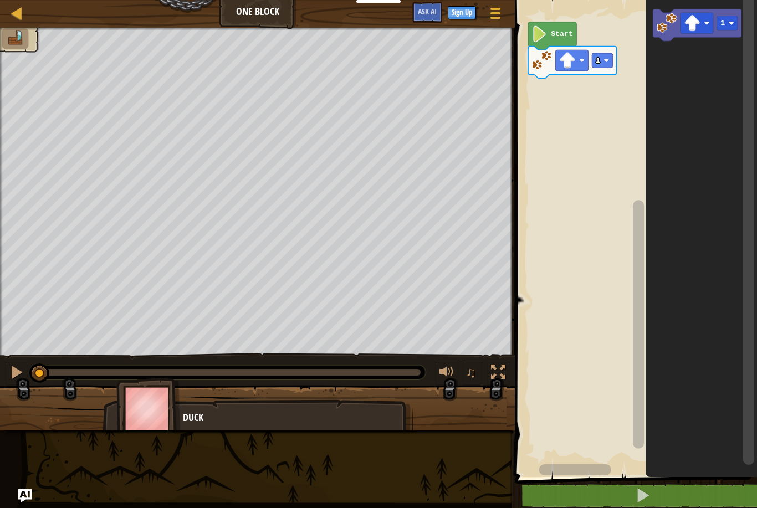
click at [606, 58] on image "Blockly Workspace" at bounding box center [607, 61] width 6 height 6
click at [617, 105] on rect "Blockly Workspace" at bounding box center [633, 235] width 245 height 483
click at [699, 128] on icon "Blockly Workspace" at bounding box center [701, 235] width 111 height 483
click at [705, 26] on rect "Blockly Workspace" at bounding box center [696, 23] width 33 height 21
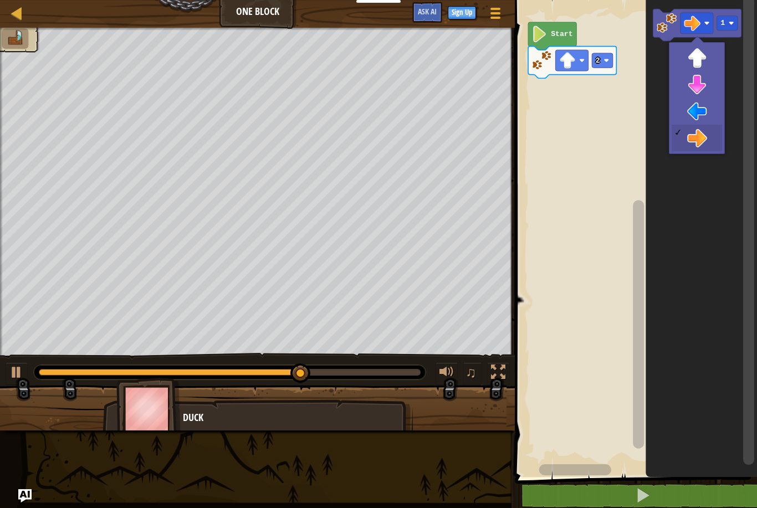
click at [702, 110] on icon "Blockly Workspace" at bounding box center [701, 235] width 111 height 483
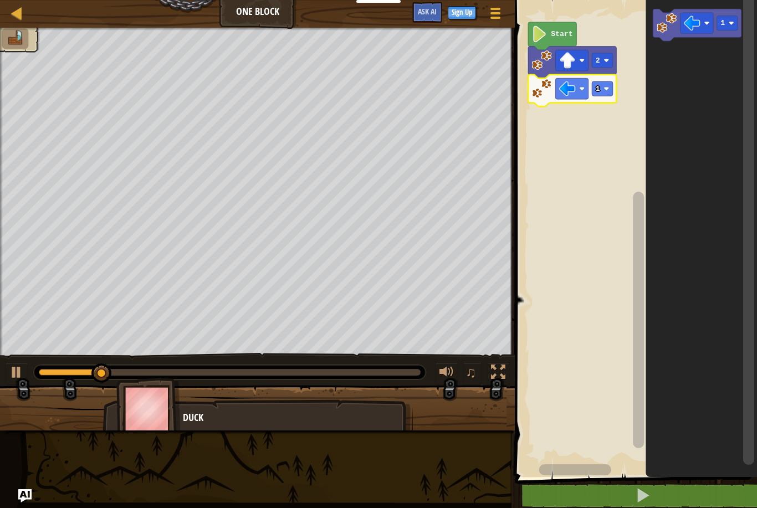
click at [601, 90] on rect "Blockly Workspace" at bounding box center [602, 88] width 21 height 14
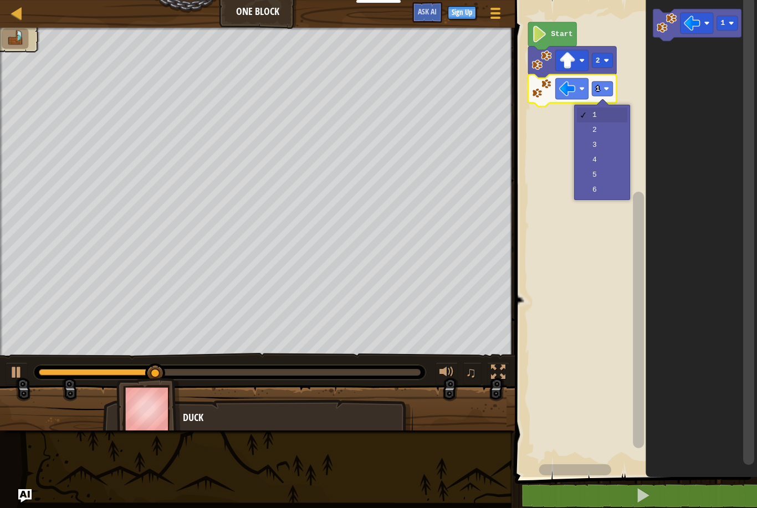
click at [604, 151] on rect "Blockly Workspace" at bounding box center [633, 235] width 245 height 483
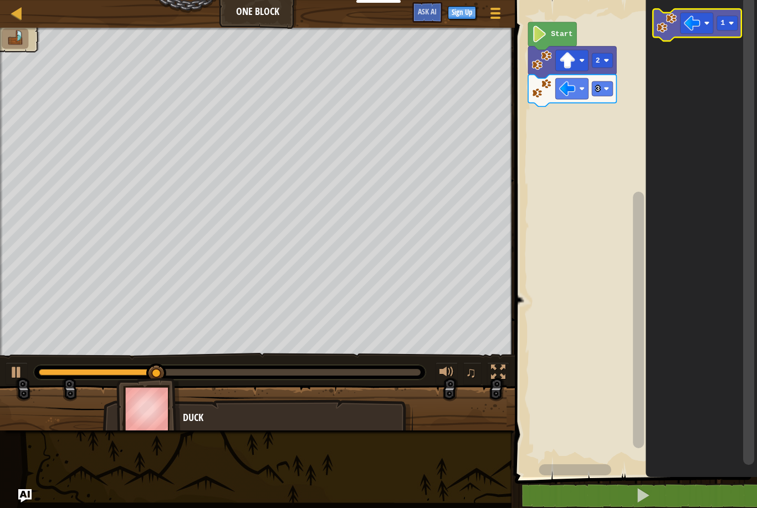
click at [712, 34] on icon "Blockly Workspace" at bounding box center [697, 25] width 88 height 32
click at [718, 29] on rect "Blockly Workspace" at bounding box center [727, 23] width 21 height 14
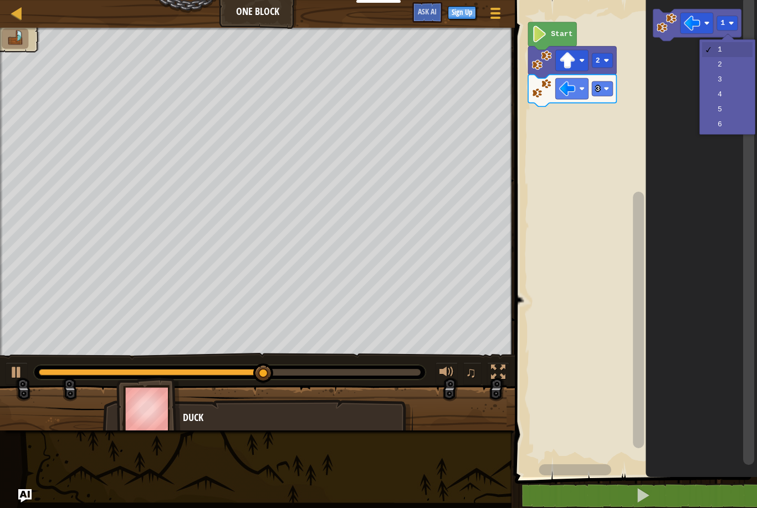
click at [696, 27] on image "Blockly Workspace" at bounding box center [692, 23] width 17 height 17
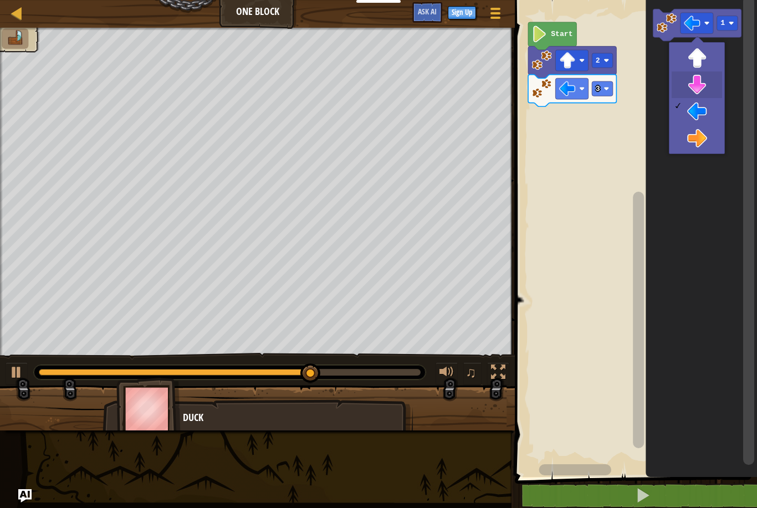
click at [702, 92] on icon "Blockly Workspace" at bounding box center [701, 235] width 111 height 483
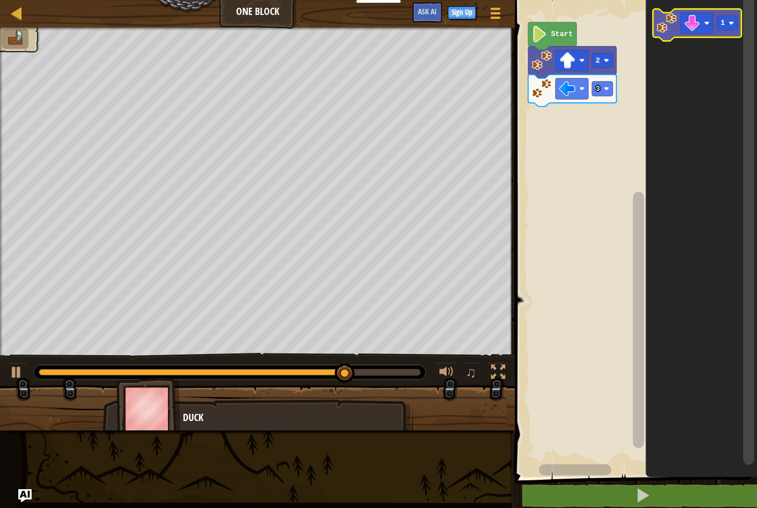
click at [724, 34] on icon "Blockly Workspace" at bounding box center [697, 25] width 88 height 32
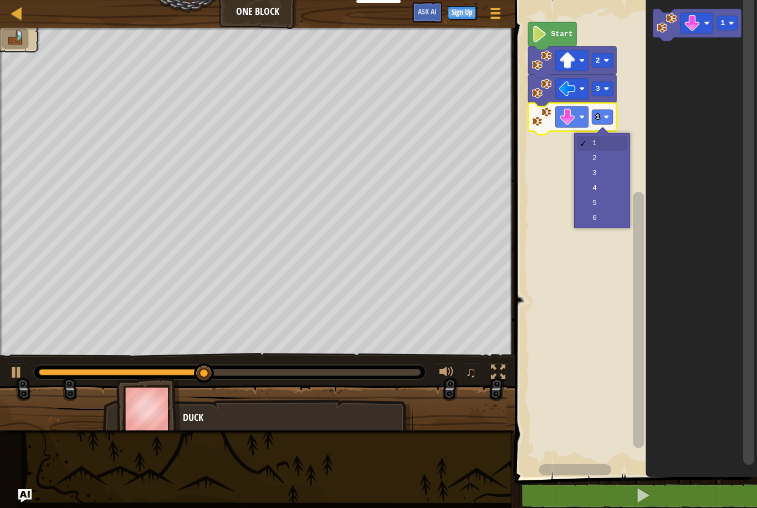
click at [593, 122] on rect "Blockly Workspace" at bounding box center [602, 117] width 21 height 14
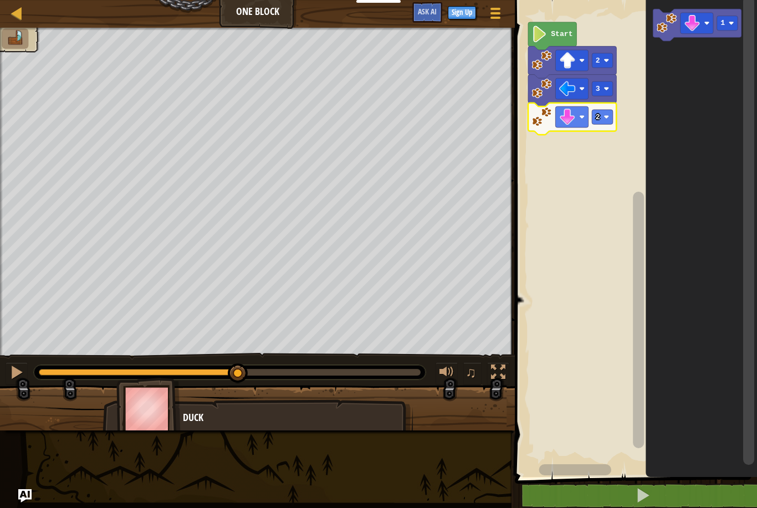
click at [605, 167] on rect "Blockly Workspace" at bounding box center [633, 235] width 245 height 483
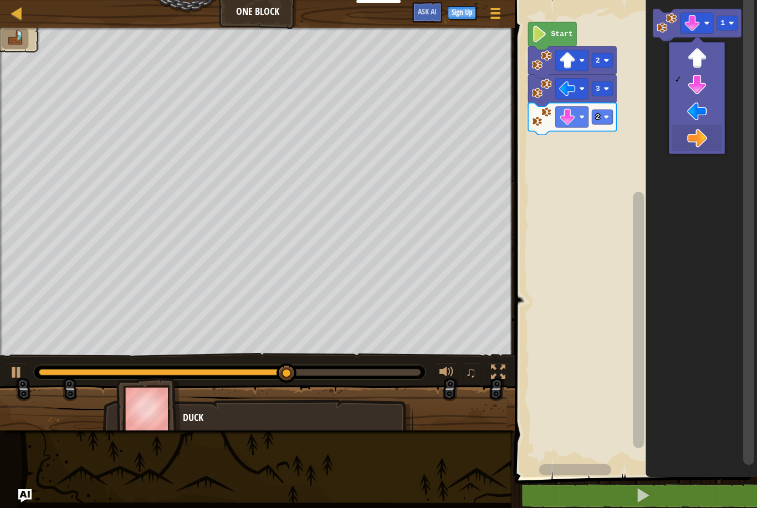
click at [699, 130] on icon "Blockly Workspace" at bounding box center [701, 235] width 111 height 483
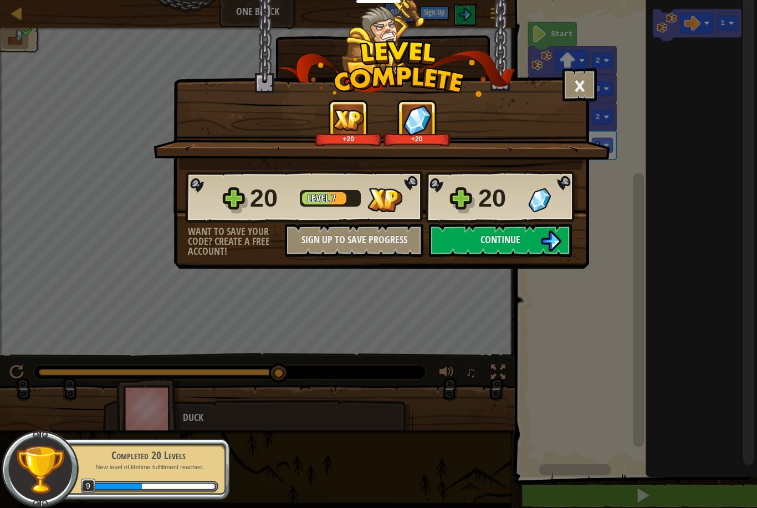
click at [541, 248] on img at bounding box center [550, 240] width 21 height 21
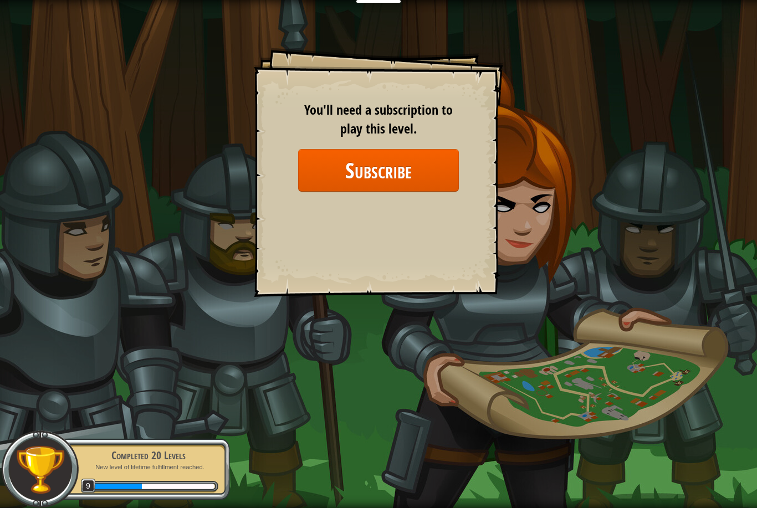
click at [433, 179] on button "Subscribe" at bounding box center [378, 170] width 161 height 43
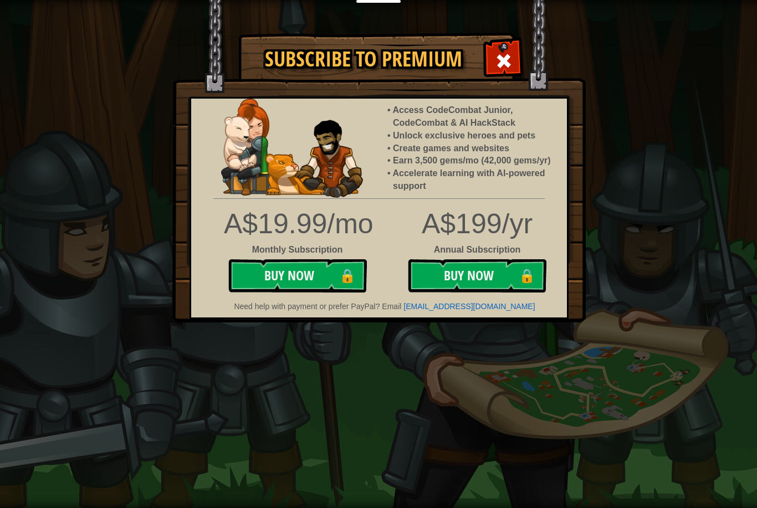
click at [319, 279] on button "Buy Now 🔒" at bounding box center [297, 275] width 139 height 33
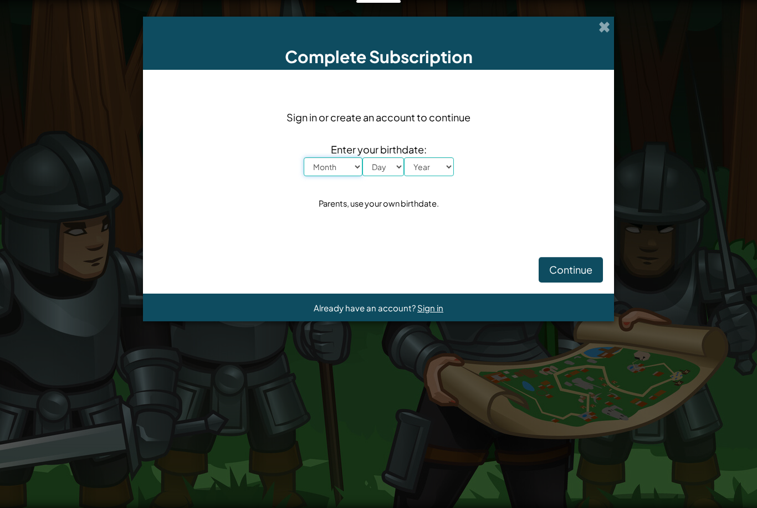
click at [342, 173] on select "Month January February March April May June July August September October Novem…" at bounding box center [333, 166] width 59 height 19
click at [601, 28] on span at bounding box center [604, 27] width 12 height 12
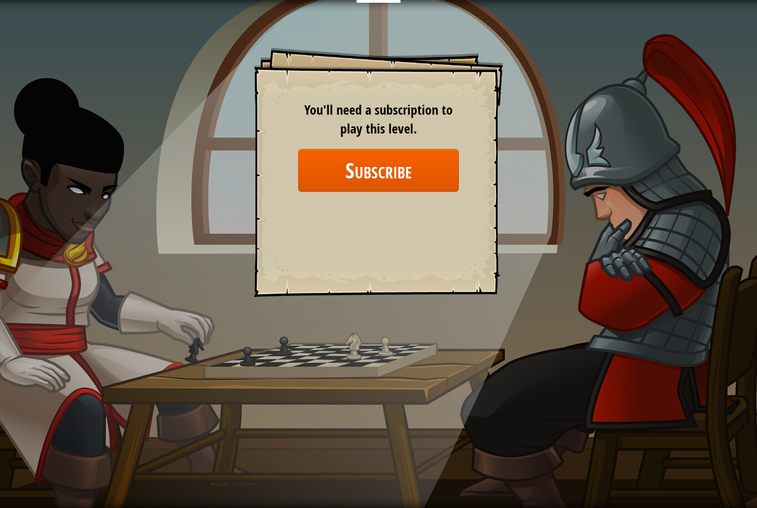
click at [561, 66] on div "Goals Start Level Error loading from server. Try refreshing the page. You'll ne…" at bounding box center [378, 254] width 757 height 508
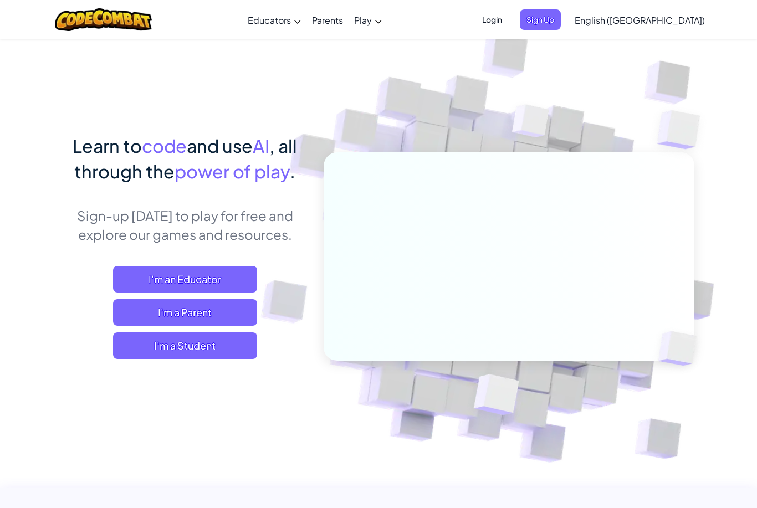
click at [561, 23] on span "Sign Up" at bounding box center [540, 19] width 41 height 20
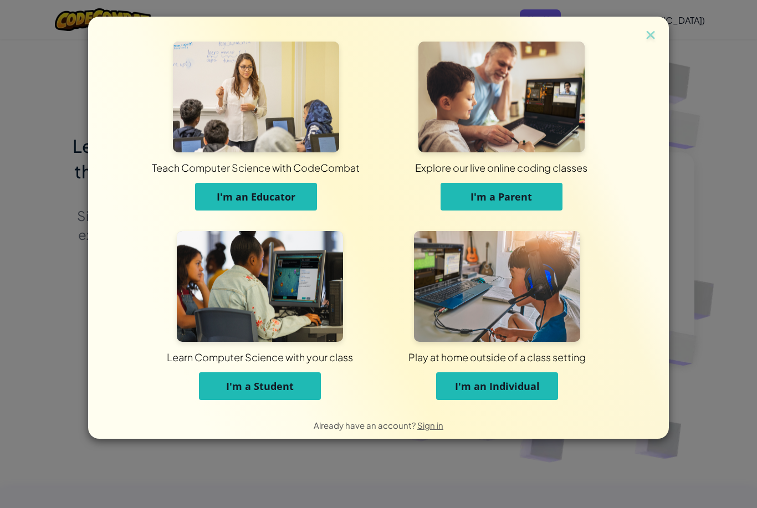
click at [507, 385] on span "I'm an Individual" at bounding box center [497, 385] width 85 height 13
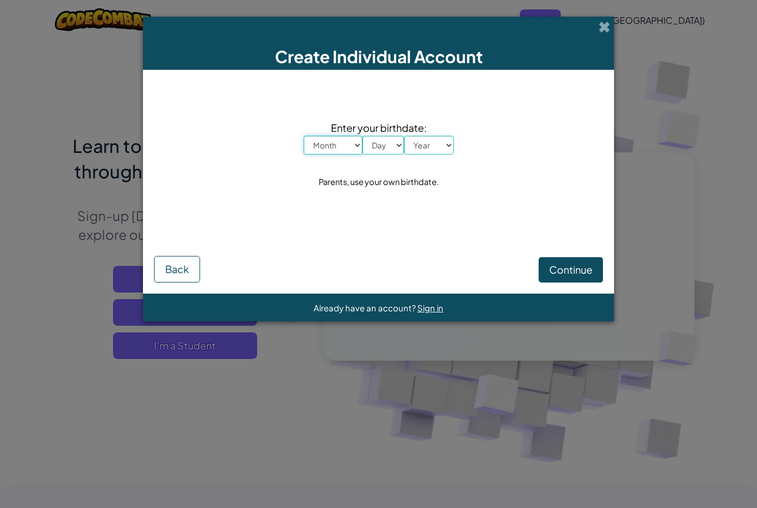
click at [337, 148] on select "Month January February March April May June July August September October Novem…" at bounding box center [333, 145] width 59 height 19
select select "10"
click at [387, 145] on select "Day 1 2 3 4 5 6 7 8 9 10 11 12 13 14 15 16 17 18 19 20 21 22 23 24 25 26 27 28 …" at bounding box center [383, 145] width 42 height 19
select select "17"
click at [439, 143] on select "Year 2025 2024 2023 2022 2021 2020 2019 2018 2017 2016 2015 2014 2013 2012 2011…" at bounding box center [429, 145] width 50 height 19
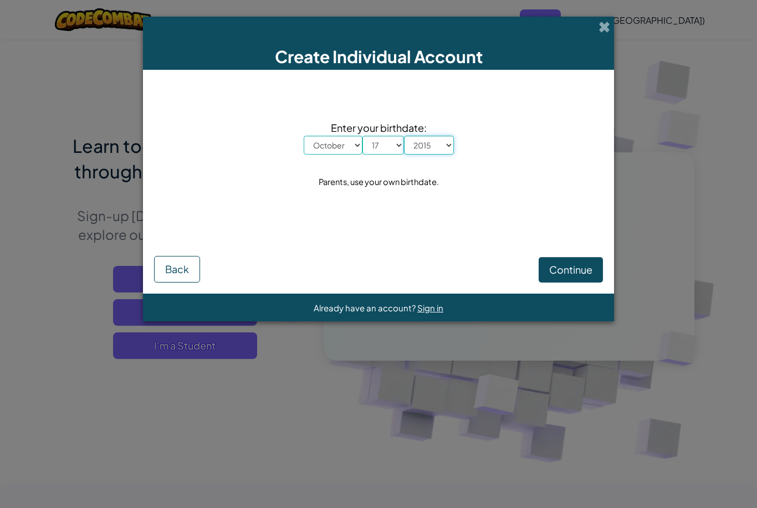
click at [435, 146] on select "Year 2025 2024 2023 2022 2021 2020 2019 2018 2017 2016 2015 2014 2013 2012 2011…" at bounding box center [429, 145] width 50 height 19
select select "2016"
click at [574, 270] on span "Continue" at bounding box center [570, 269] width 43 height 13
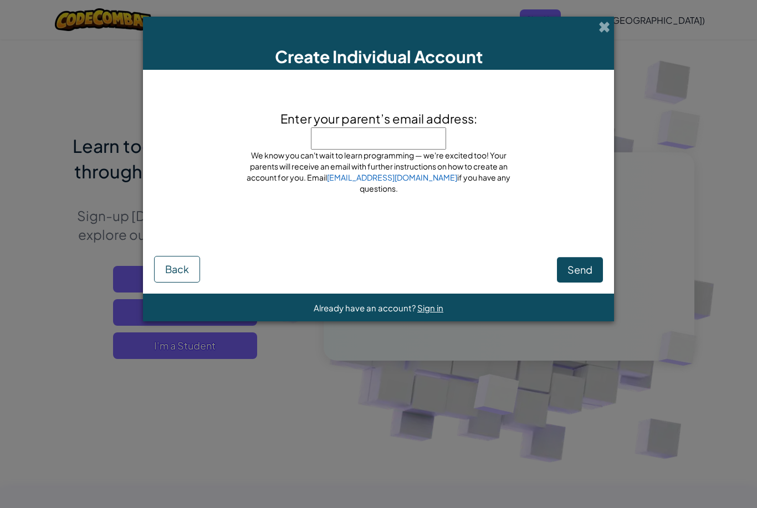
click at [410, 150] on input "Enter your parent’s email address:" at bounding box center [378, 138] width 135 height 22
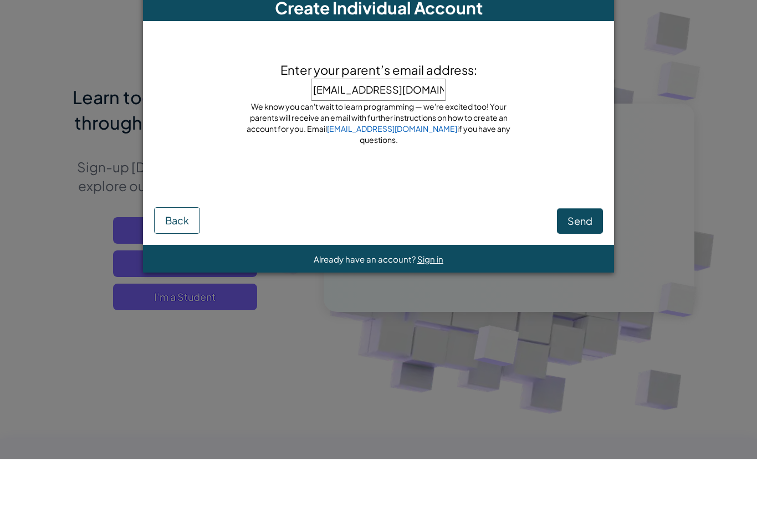
type input "henryleesa1214@gmail.com"
click at [597, 257] on button "Send" at bounding box center [580, 269] width 46 height 25
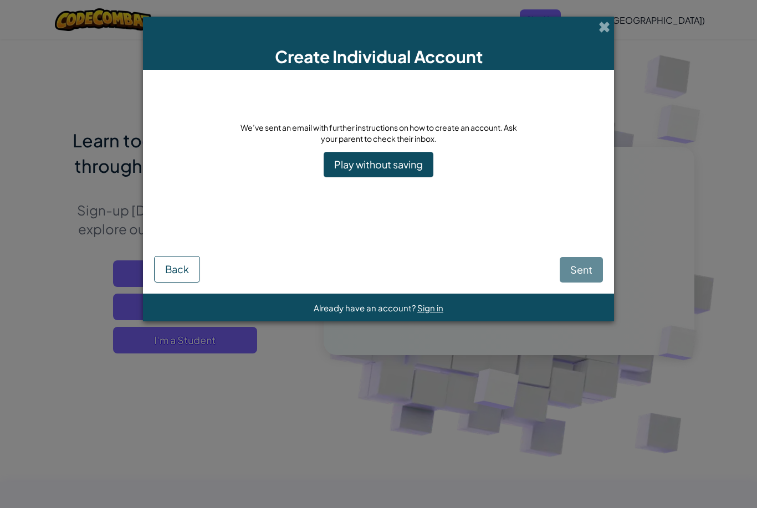
scroll to position [9, 0]
